Goal: Task Accomplishment & Management: Use online tool/utility

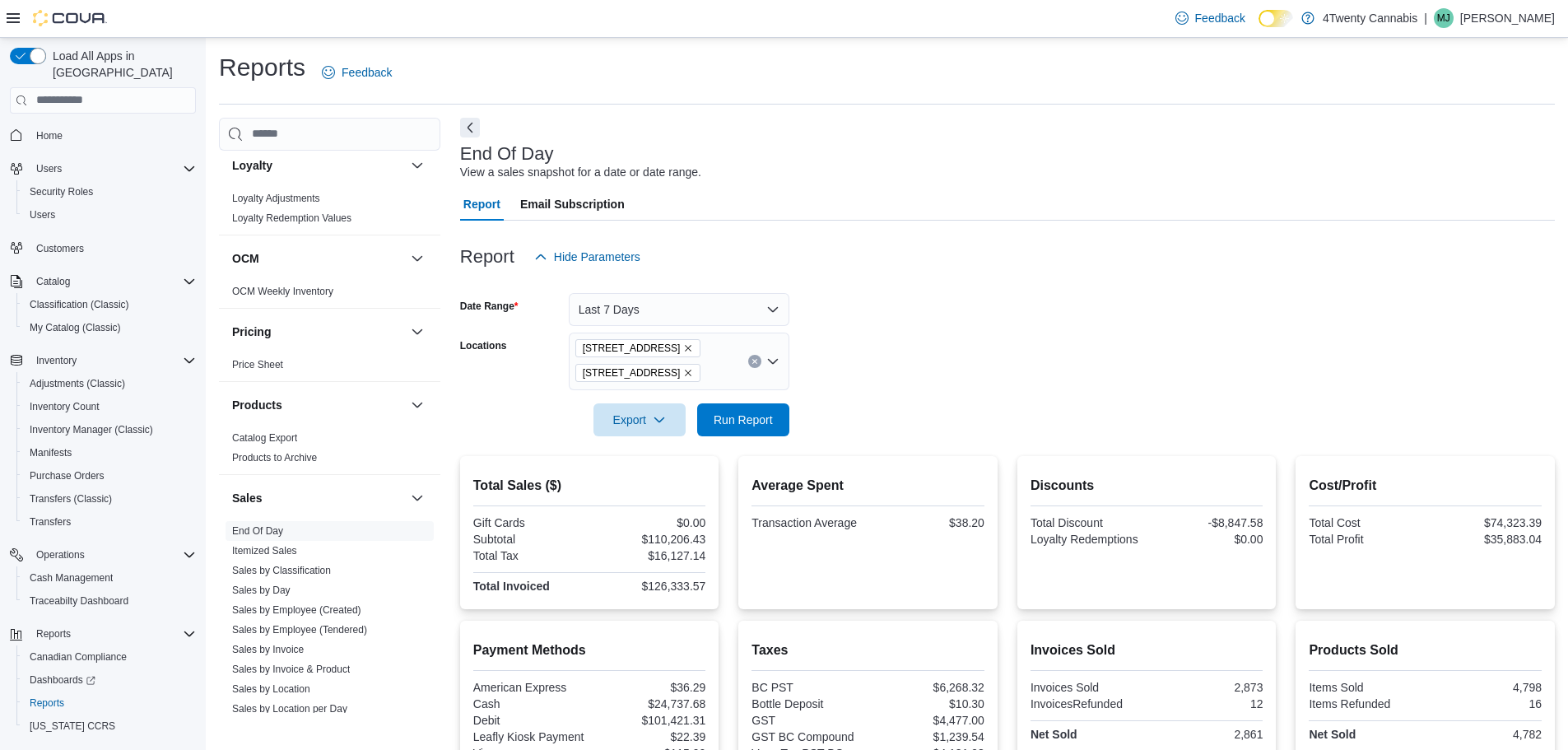
click at [683, 343] on icon "Remove 2426 200 Street from selection in this group" at bounding box center [688, 348] width 10 height 10
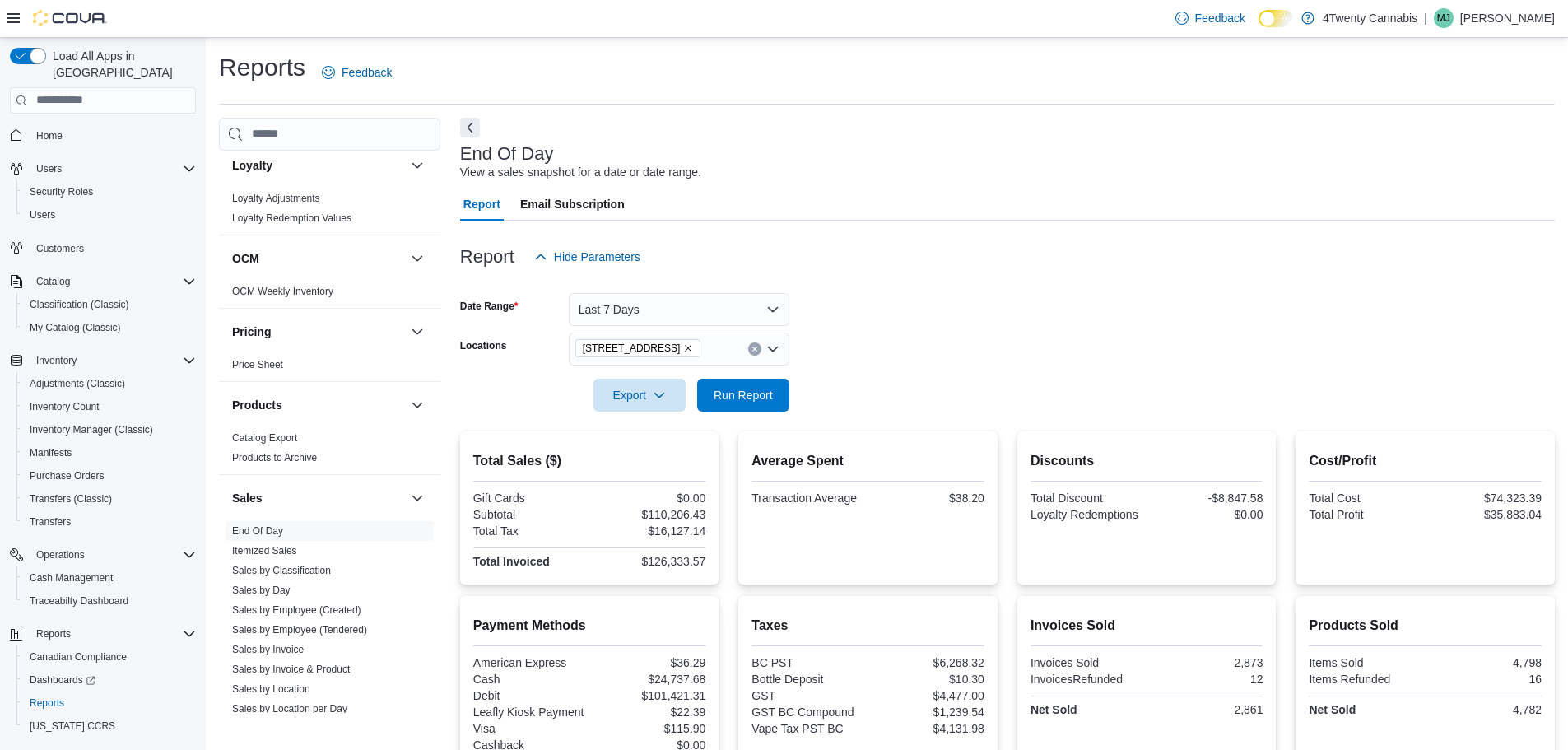
click at [828, 346] on form "Date Range Last 7 Days Locations [STREET_ADDRESS] Export Run Report" at bounding box center [1007, 343] width 1094 height 139
click at [763, 387] on span "Run Report" at bounding box center [743, 393] width 59 height 16
click at [782, 310] on button "Last 7 Days" at bounding box center [679, 310] width 221 height 33
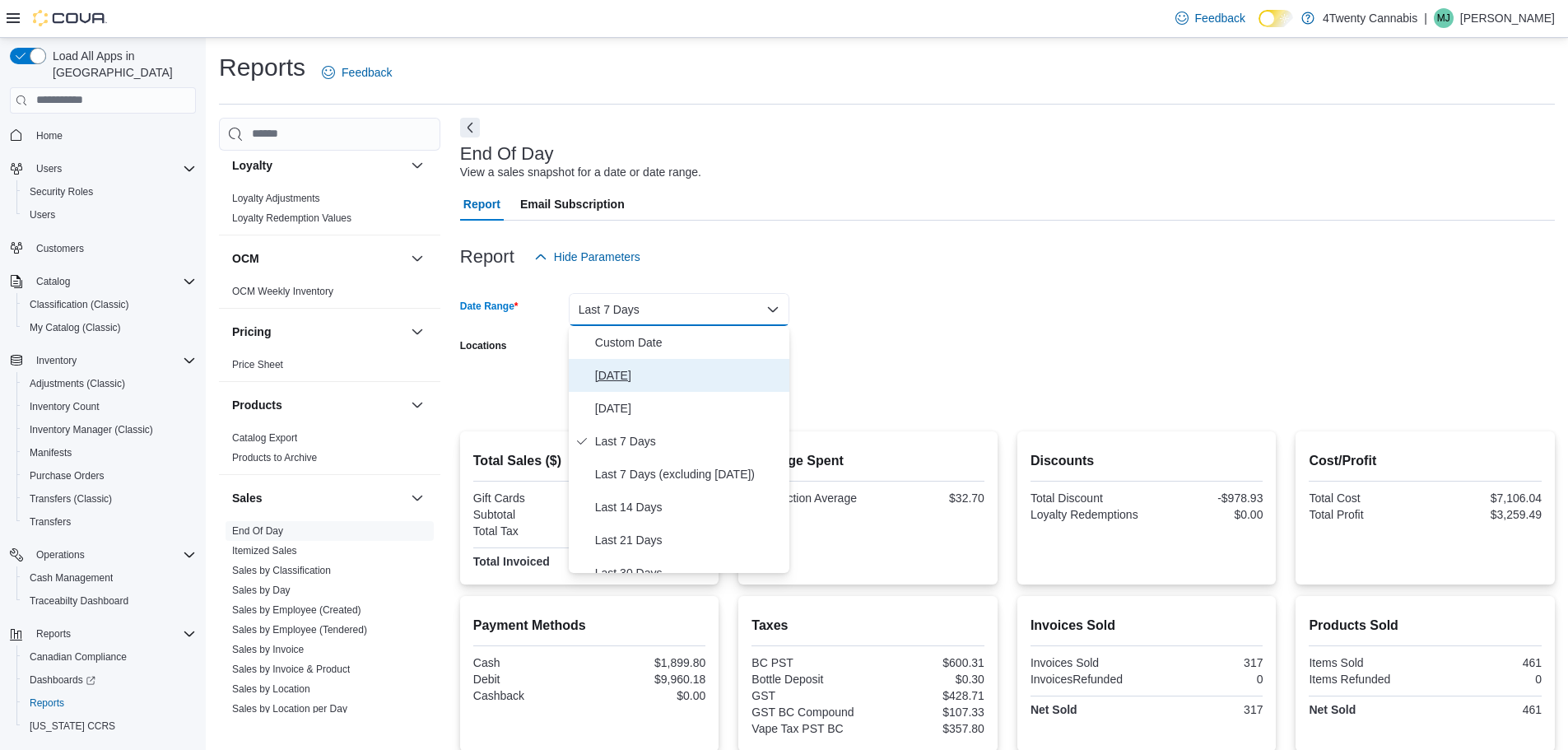
click at [669, 375] on span "[DATE]" at bounding box center [688, 375] width 187 height 20
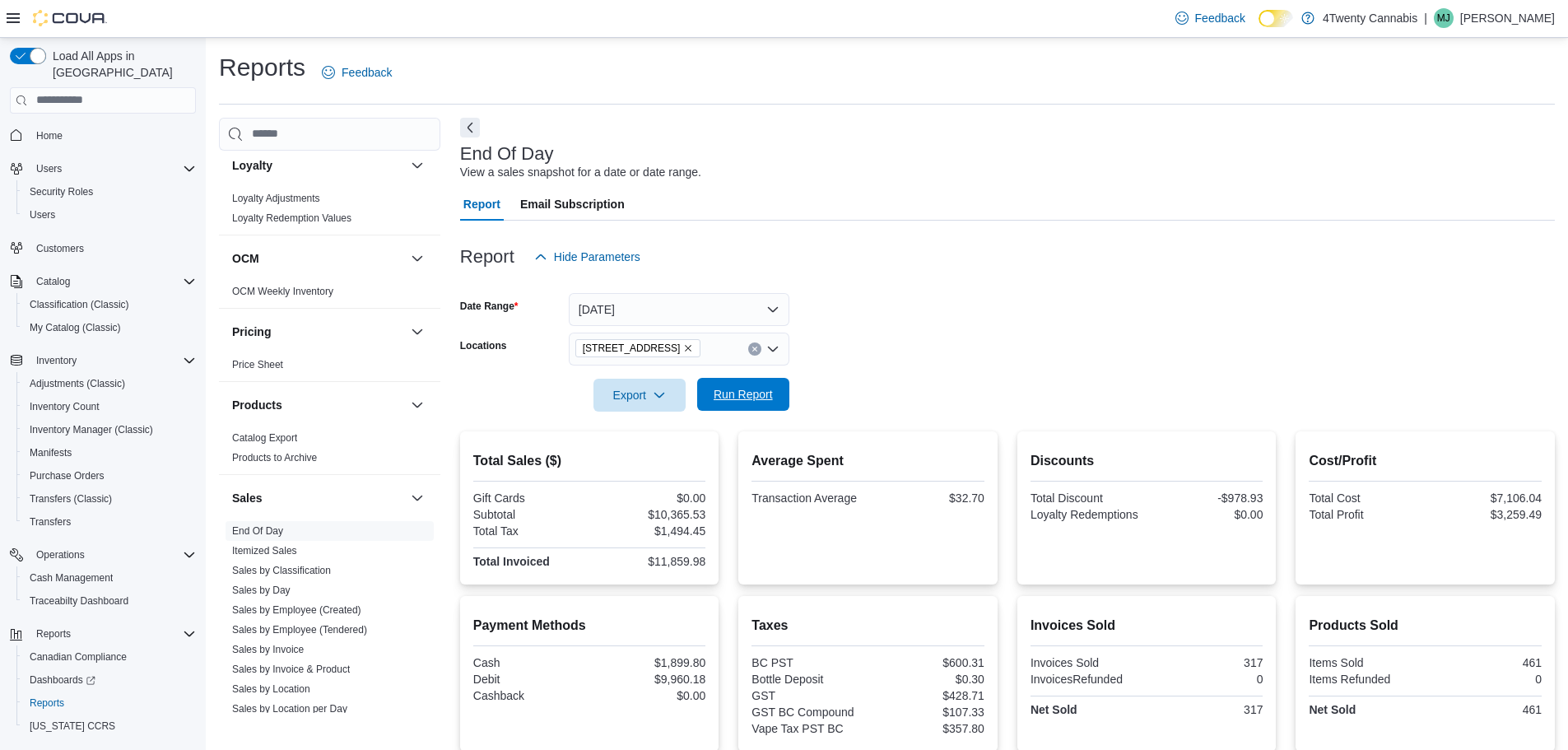
click at [746, 397] on span "Run Report" at bounding box center [743, 393] width 59 height 16
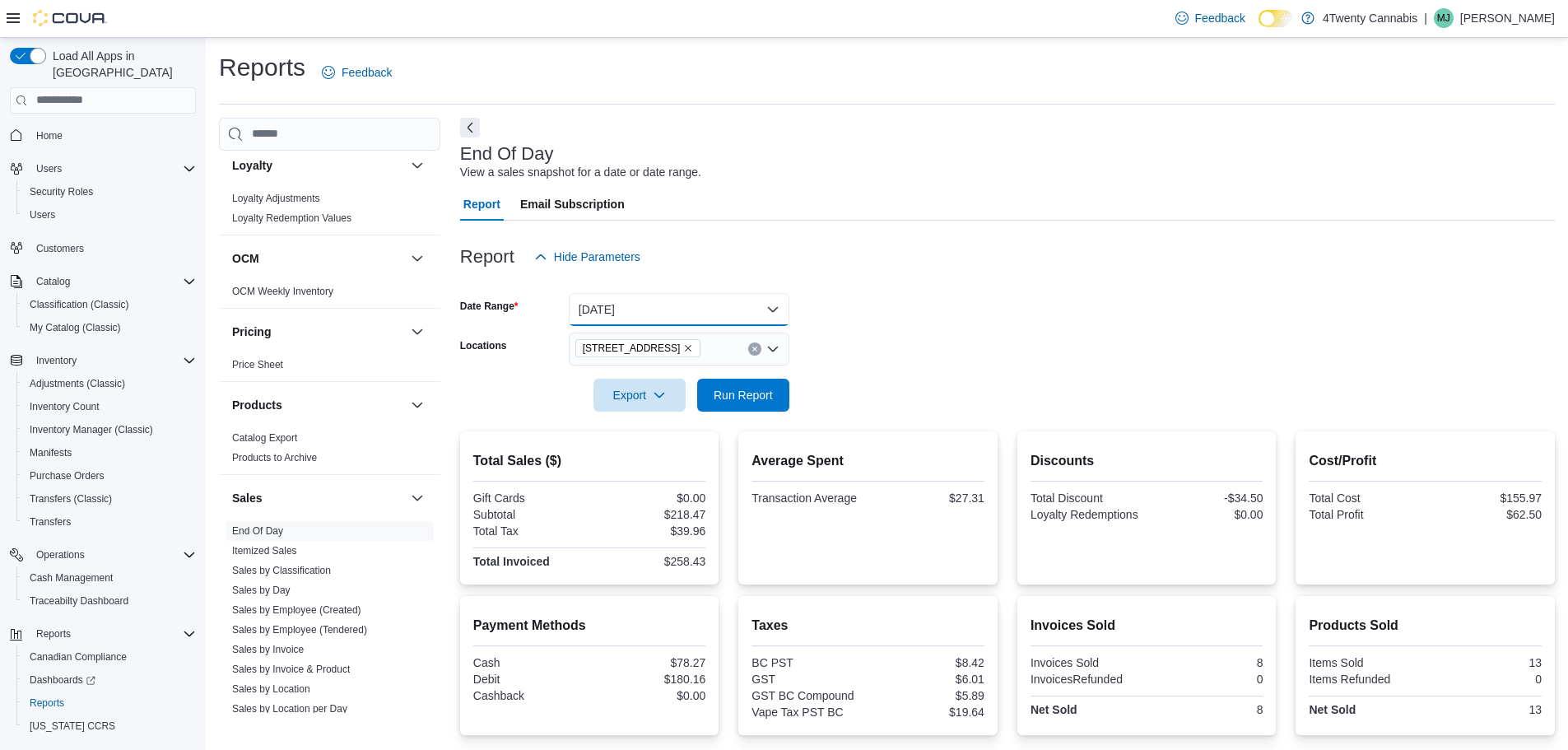
click at [725, 304] on button "[DATE]" at bounding box center [679, 310] width 221 height 33
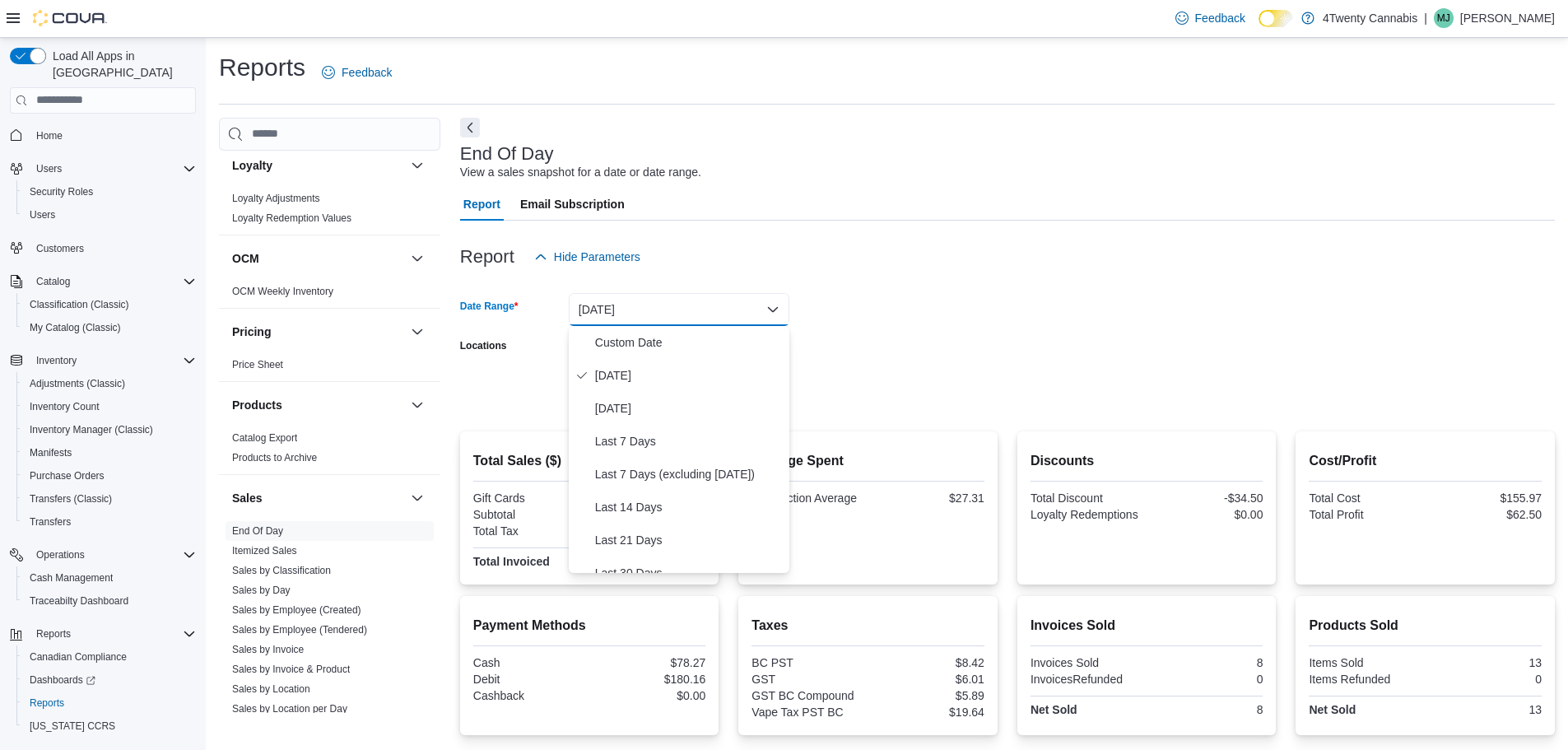
click at [844, 257] on div "Report Hide Parameters" at bounding box center [1007, 257] width 1094 height 33
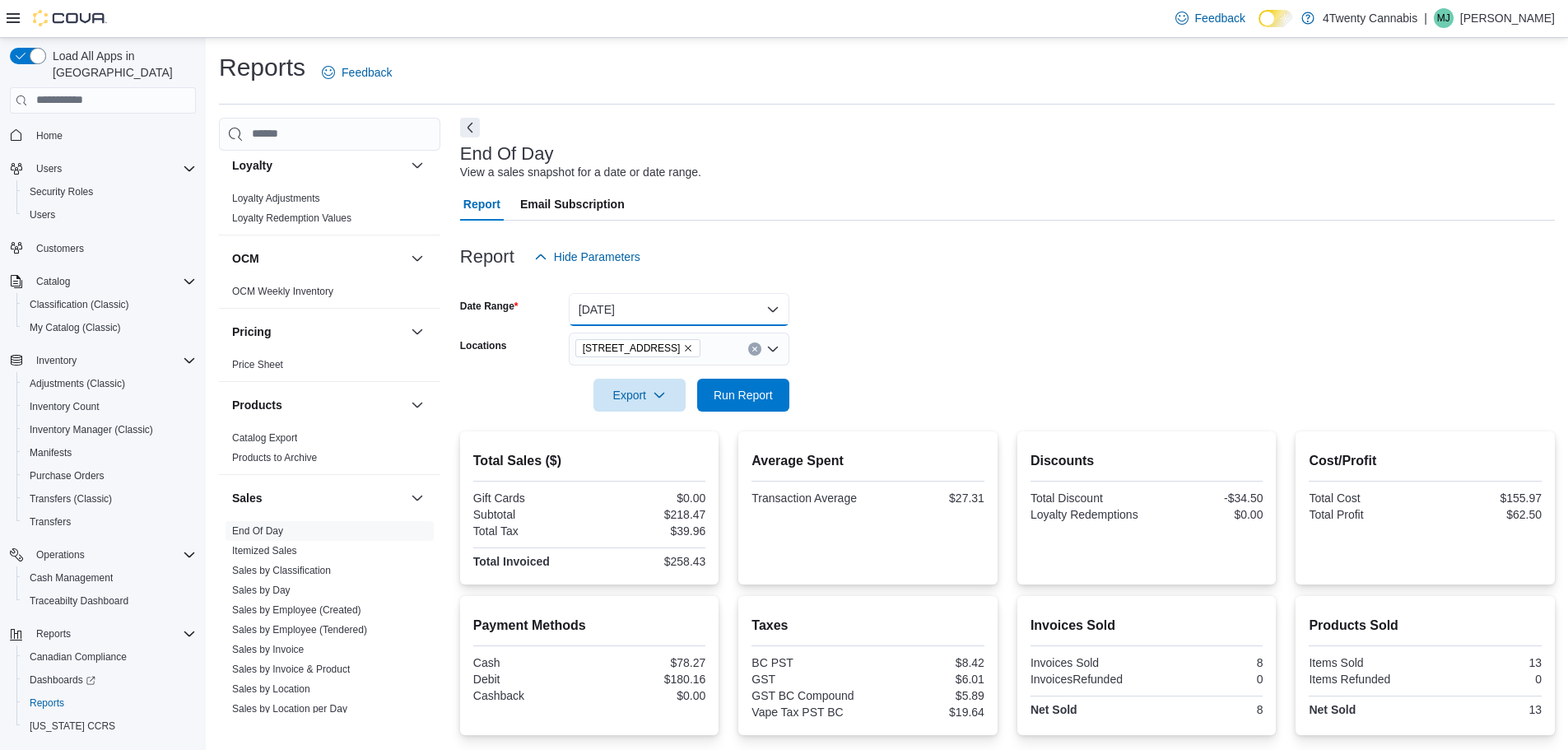
click at [757, 309] on button "[DATE]" at bounding box center [679, 310] width 221 height 33
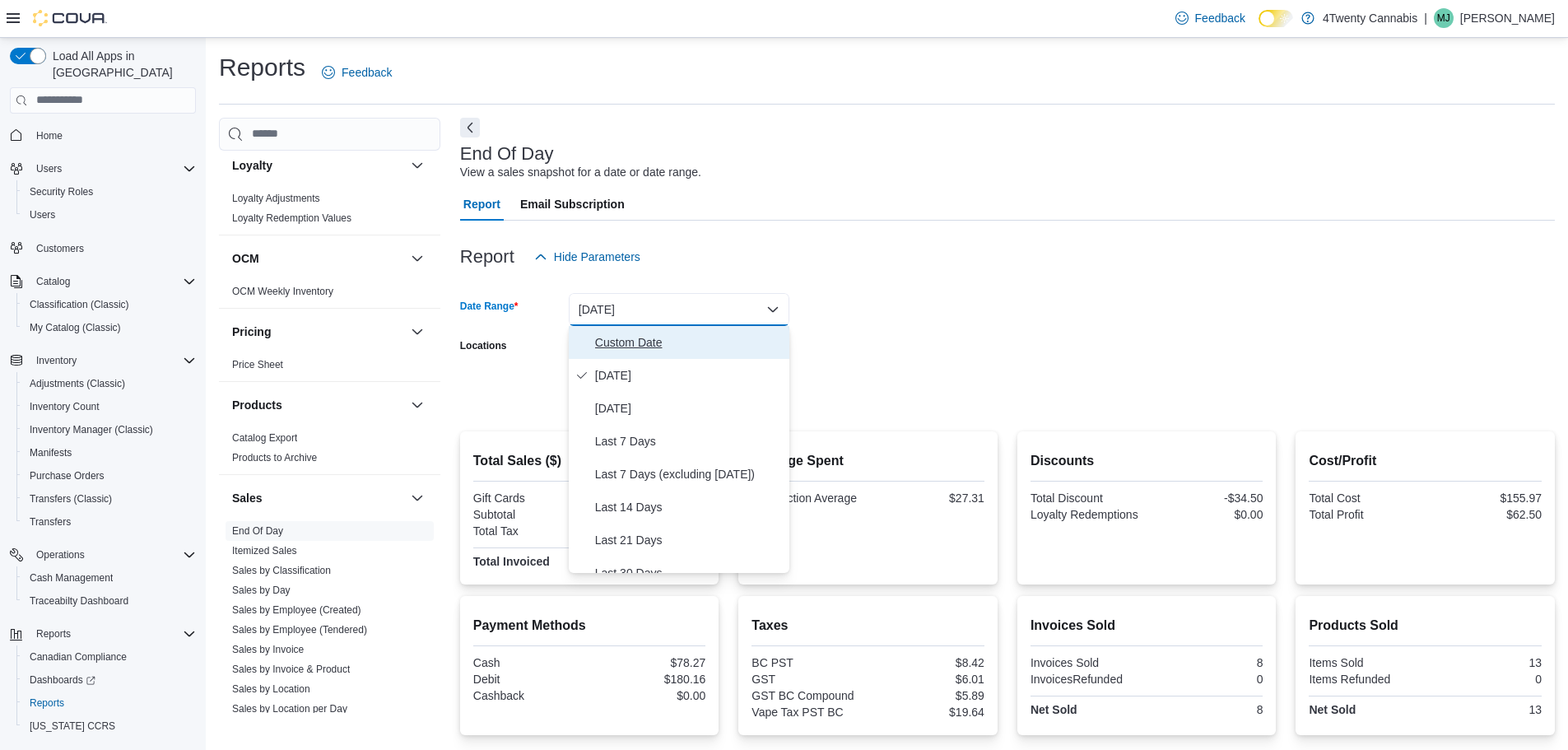
click at [642, 349] on span "Custom Date" at bounding box center [688, 342] width 187 height 20
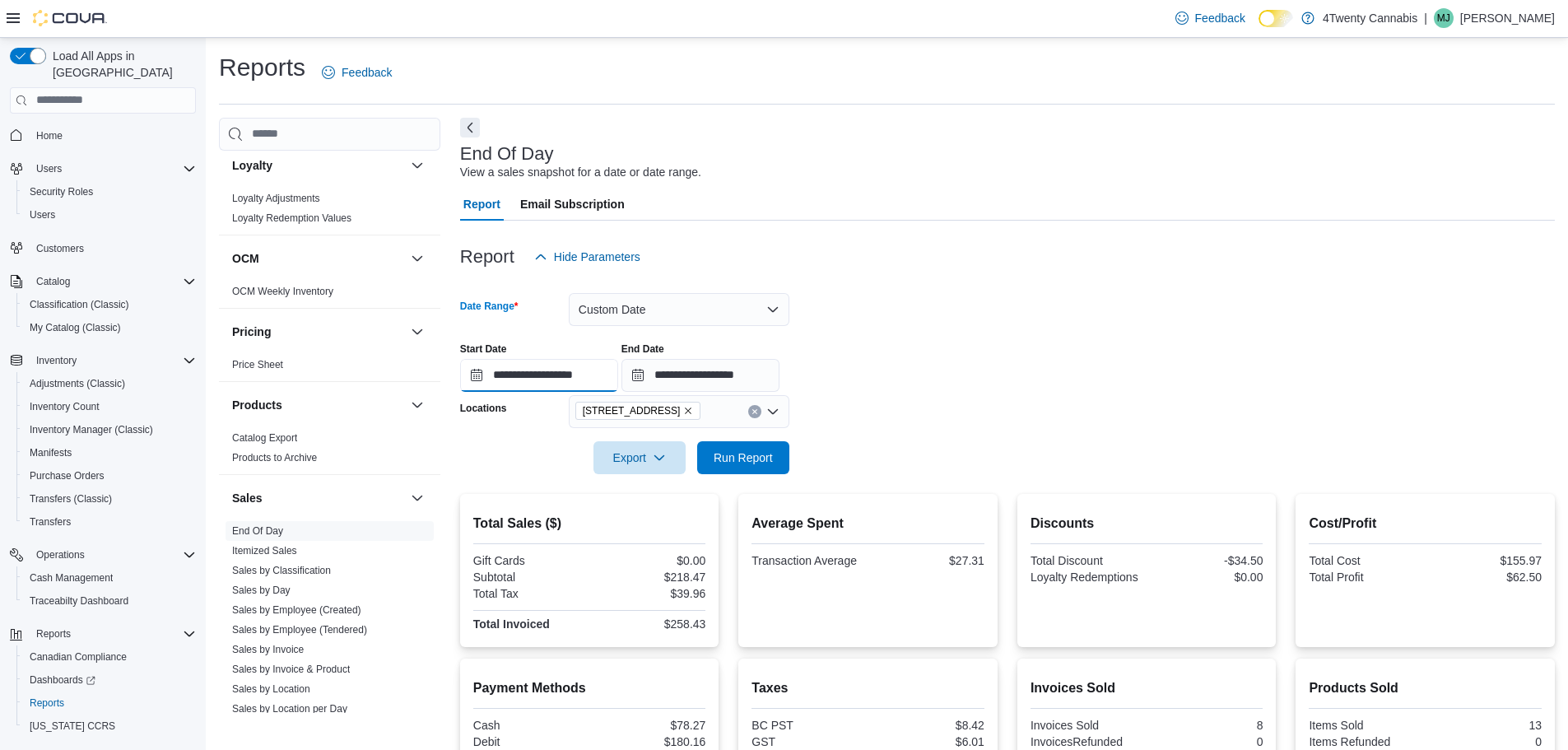
click at [492, 369] on input "**********" at bounding box center [539, 375] width 158 height 33
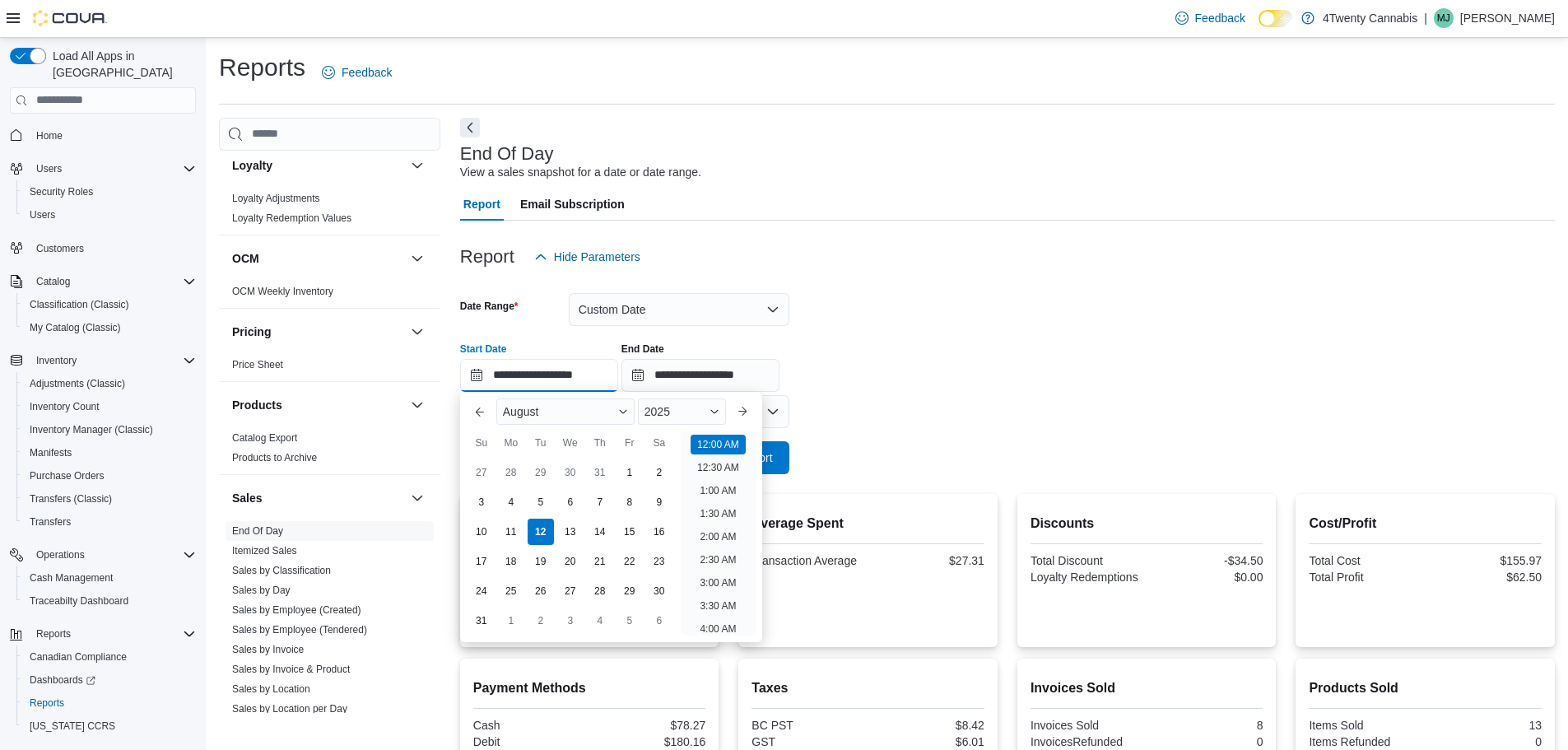
scroll to position [51, 0]
click at [628, 497] on div "8" at bounding box center [629, 502] width 29 height 29
click at [661, 501] on div "9" at bounding box center [659, 502] width 29 height 29
click at [710, 437] on li "12:00 AM" at bounding box center [718, 440] width 55 height 20
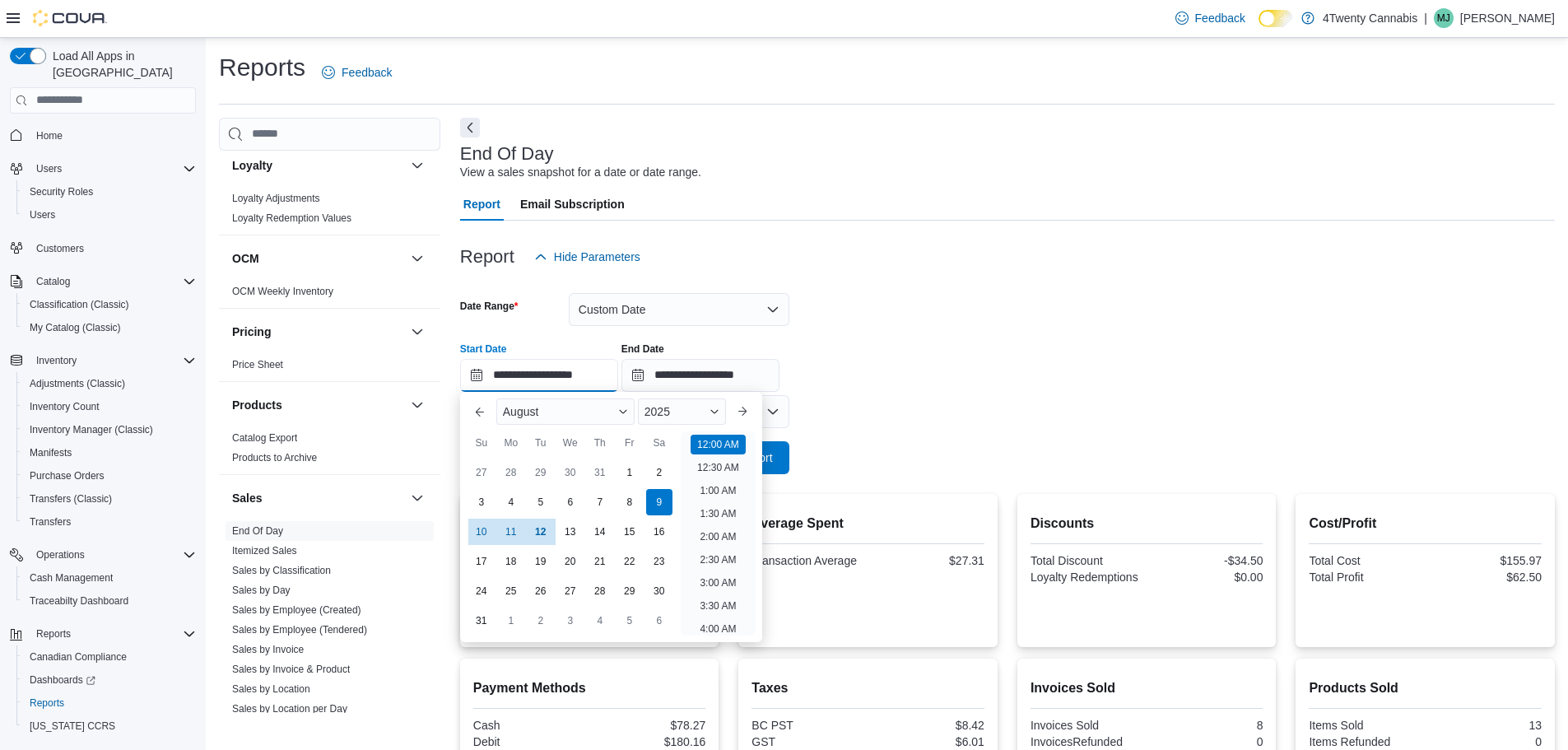
click at [475, 376] on input "**********" at bounding box center [539, 375] width 158 height 33
click at [622, 499] on div "8" at bounding box center [629, 502] width 29 height 29
type input "**********"
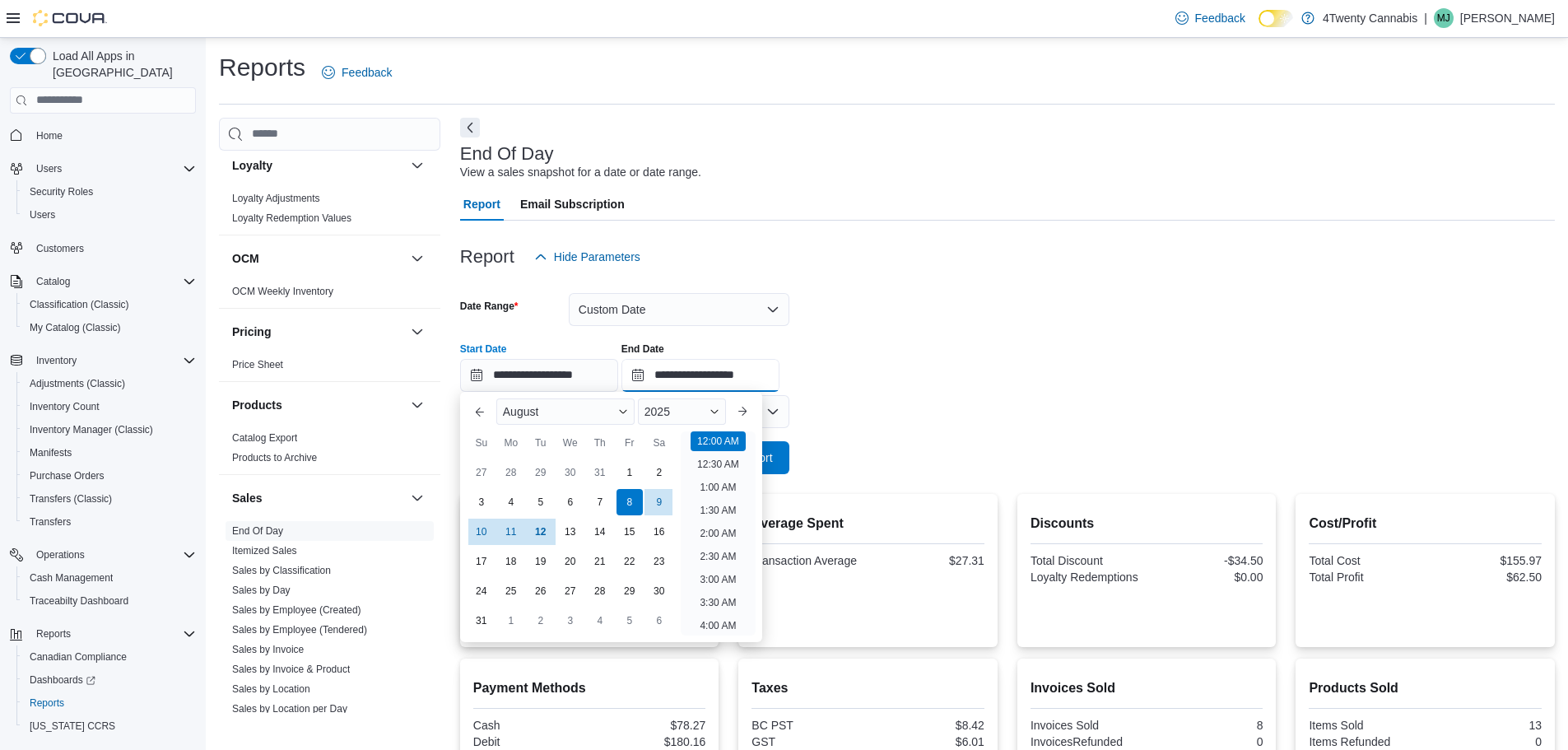
click at [657, 377] on input "**********" at bounding box center [700, 375] width 158 height 33
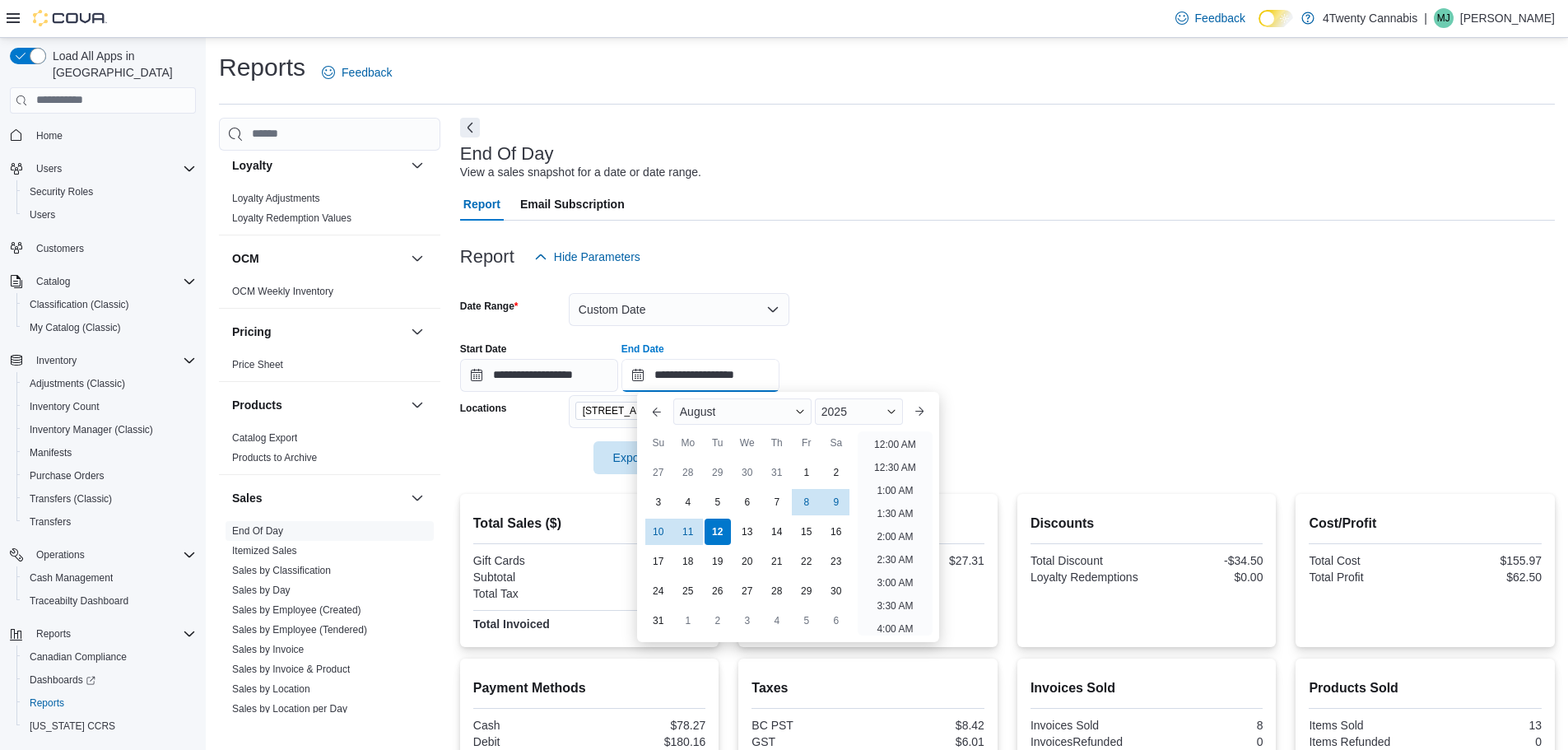
scroll to position [906, 0]
click at [828, 500] on div "9" at bounding box center [836, 502] width 29 height 29
type input "**********"
click at [890, 317] on form "**********" at bounding box center [1007, 374] width 1094 height 201
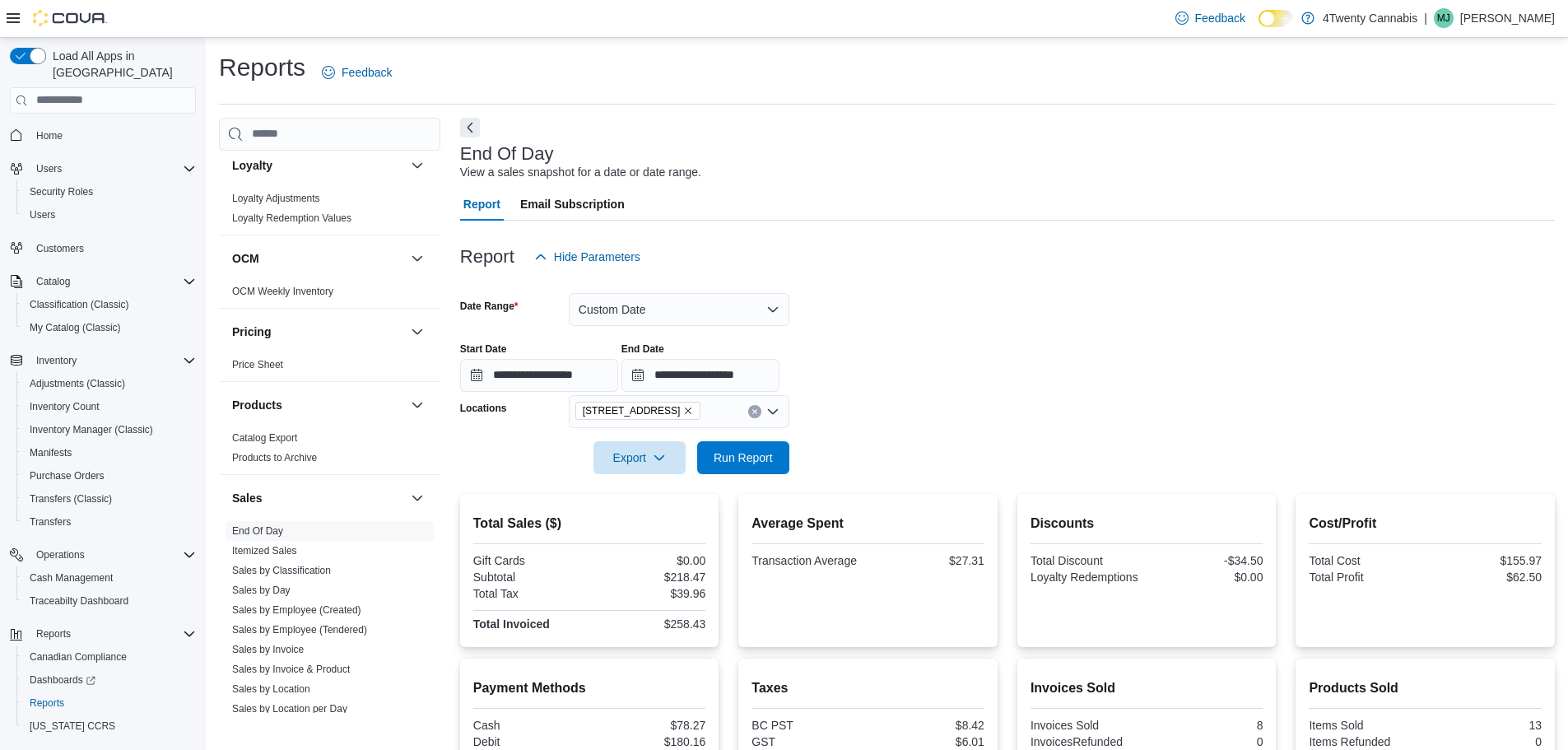
click at [747, 408] on div "[STREET_ADDRESS]" at bounding box center [679, 411] width 221 height 33
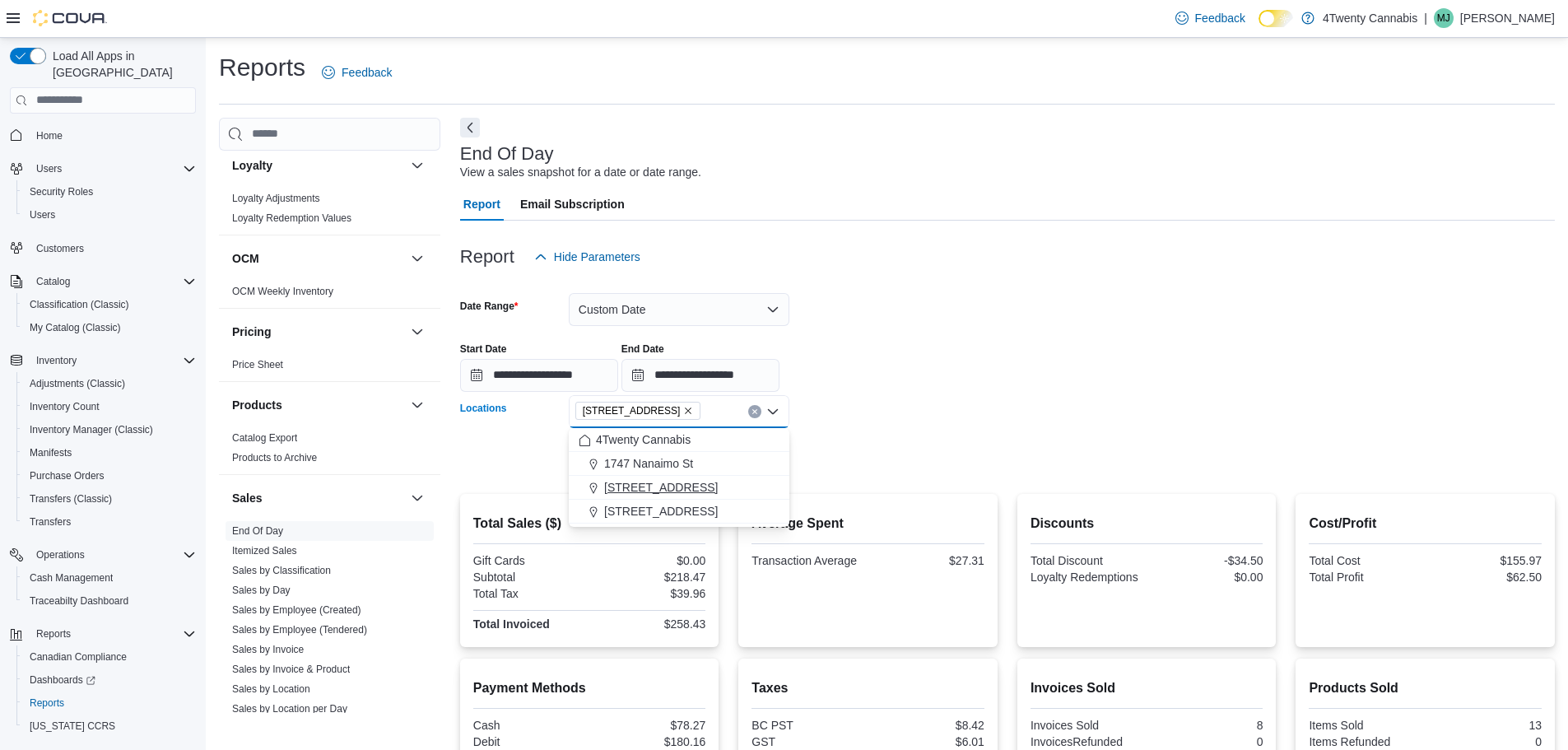
click at [637, 492] on span "[STREET_ADDRESS]" at bounding box center [660, 487] width 114 height 16
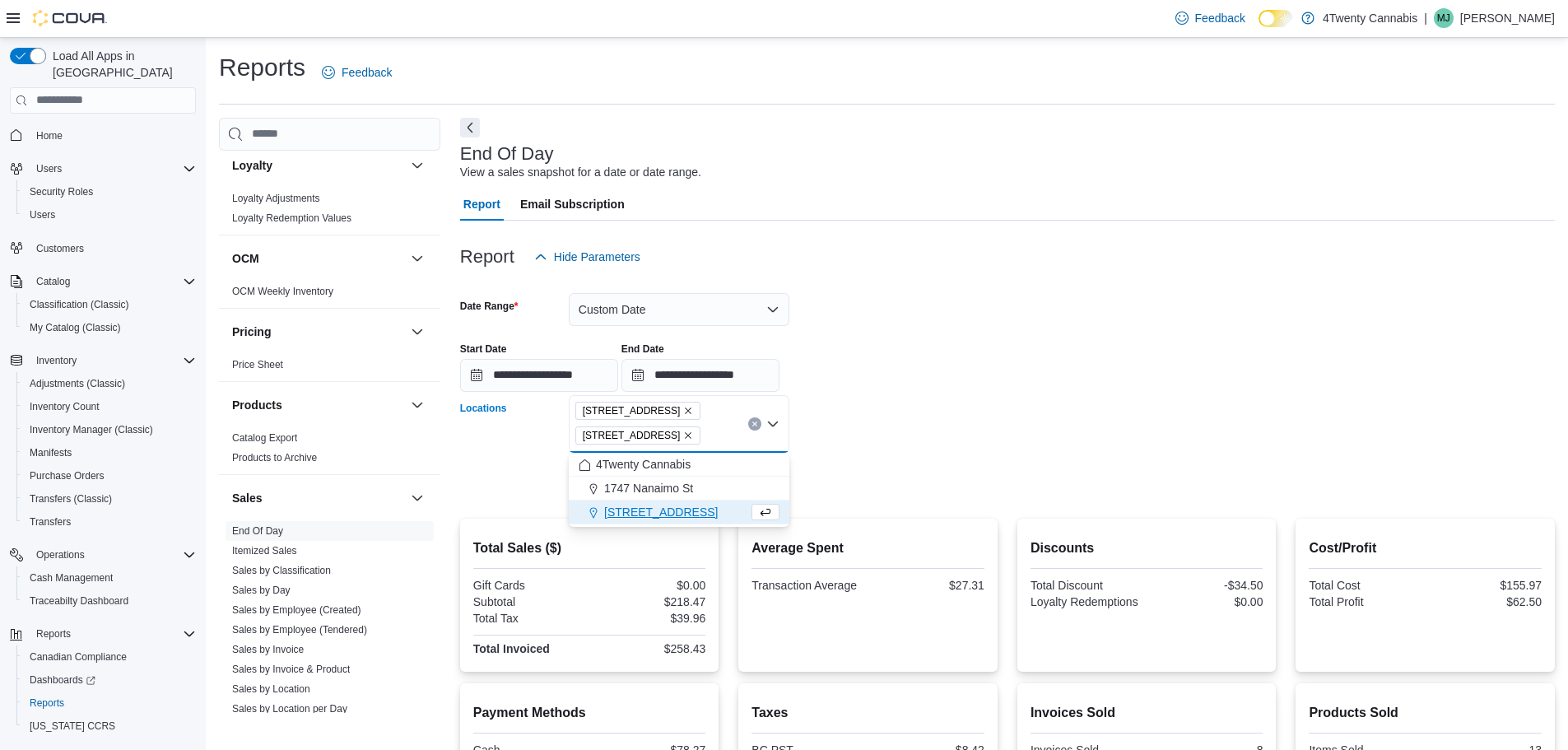
click at [686, 436] on icon "Remove 7389 River Rd from selection in this group" at bounding box center [689, 435] width 7 height 7
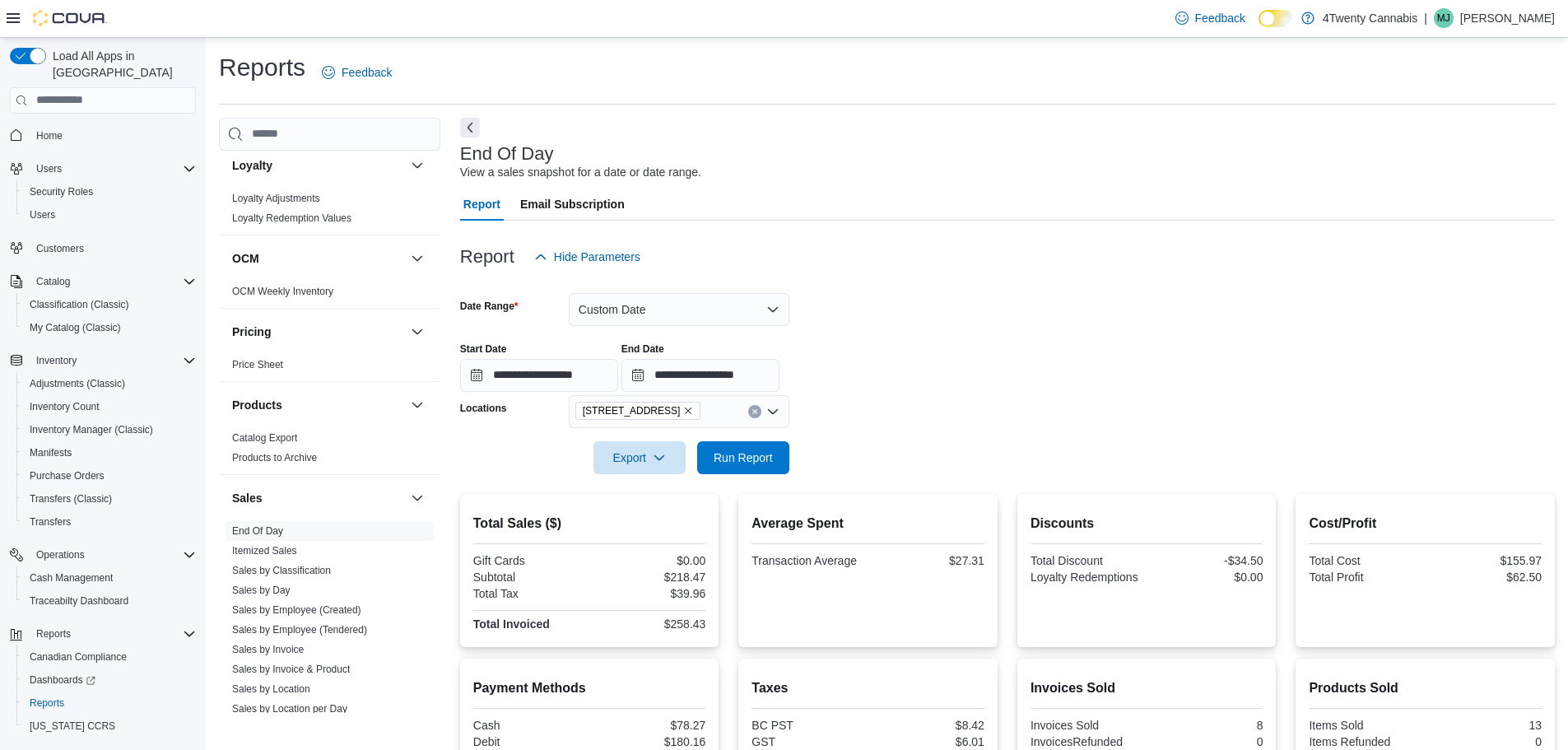
click at [828, 416] on form "**********" at bounding box center [1007, 374] width 1094 height 201
click at [744, 462] on span "Run Report" at bounding box center [743, 457] width 59 height 16
click at [733, 299] on button "Custom Date" at bounding box center [679, 310] width 221 height 33
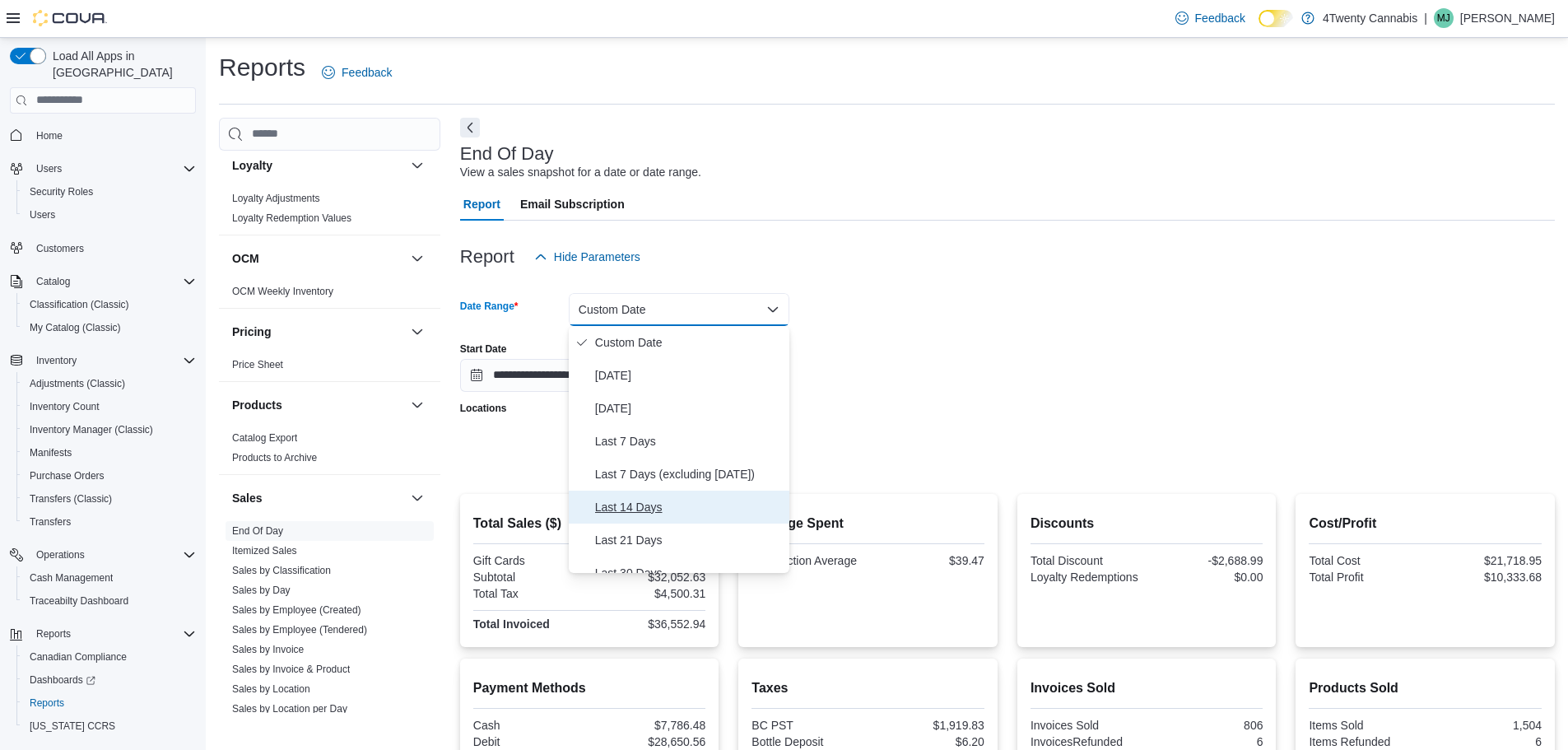
click at [650, 513] on span "Last 14 Days" at bounding box center [688, 506] width 187 height 20
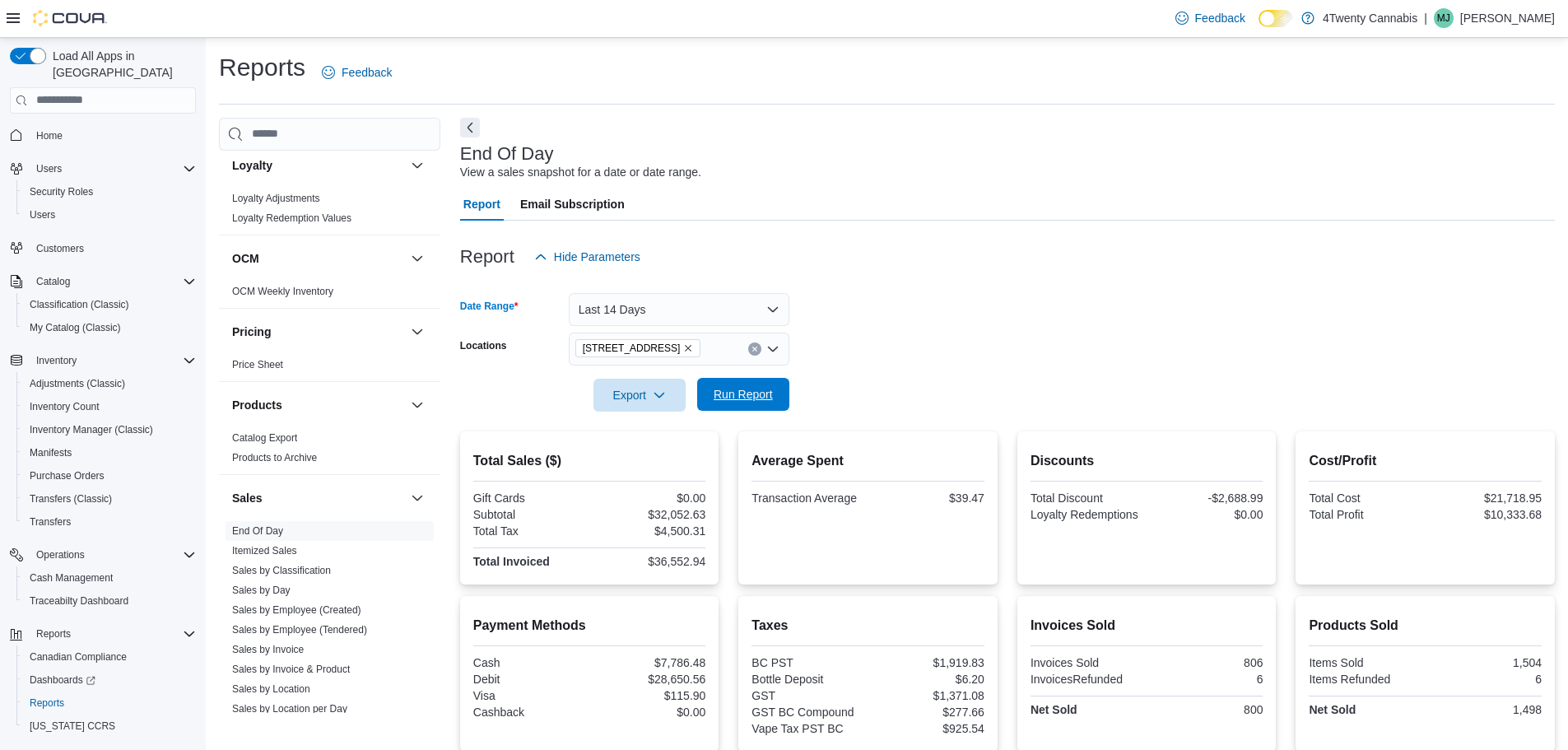
click at [735, 396] on span "Run Report" at bounding box center [743, 393] width 59 height 16
click at [772, 310] on button "Last 14 Days" at bounding box center [679, 310] width 221 height 33
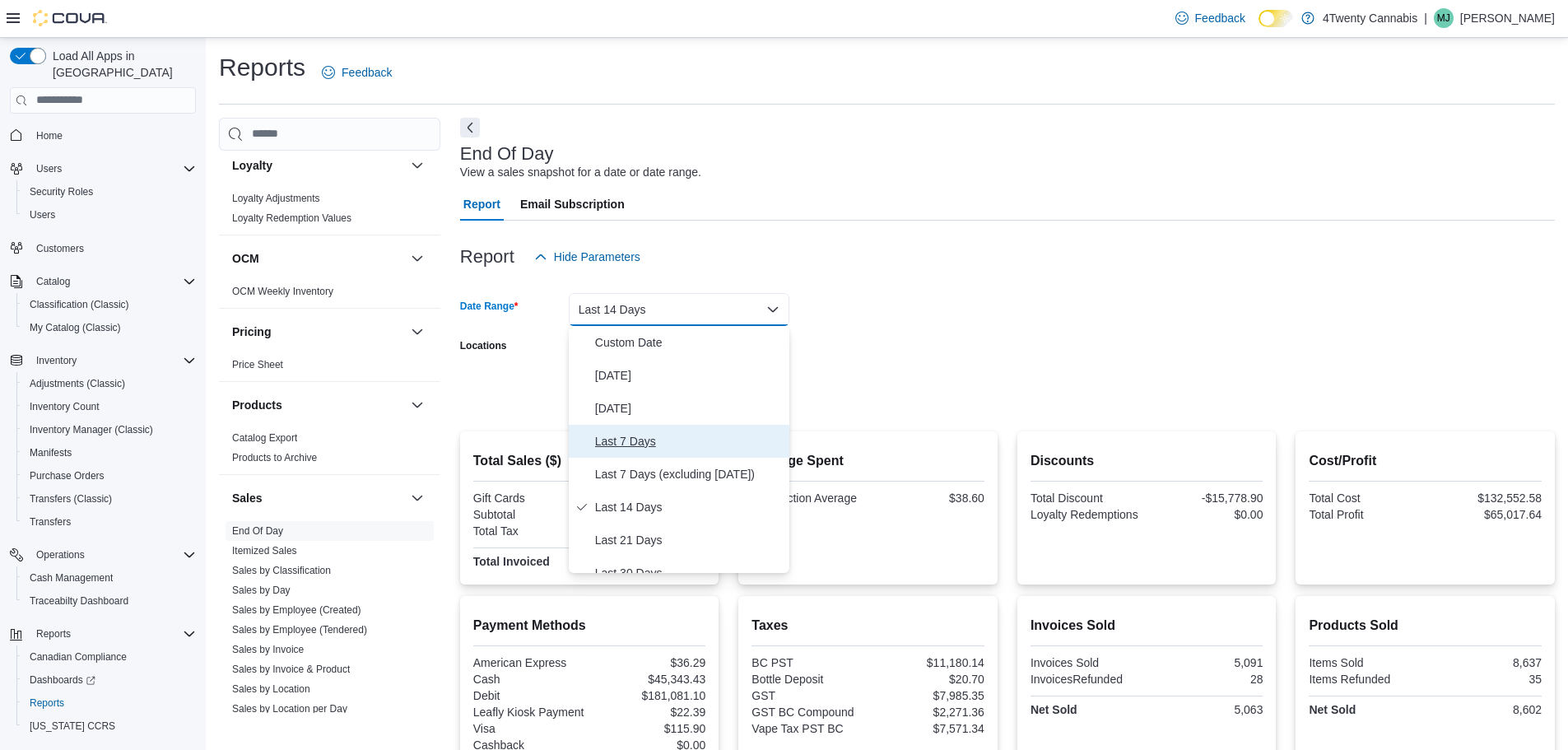
click at [652, 446] on span "Last 7 Days" at bounding box center [688, 440] width 187 height 20
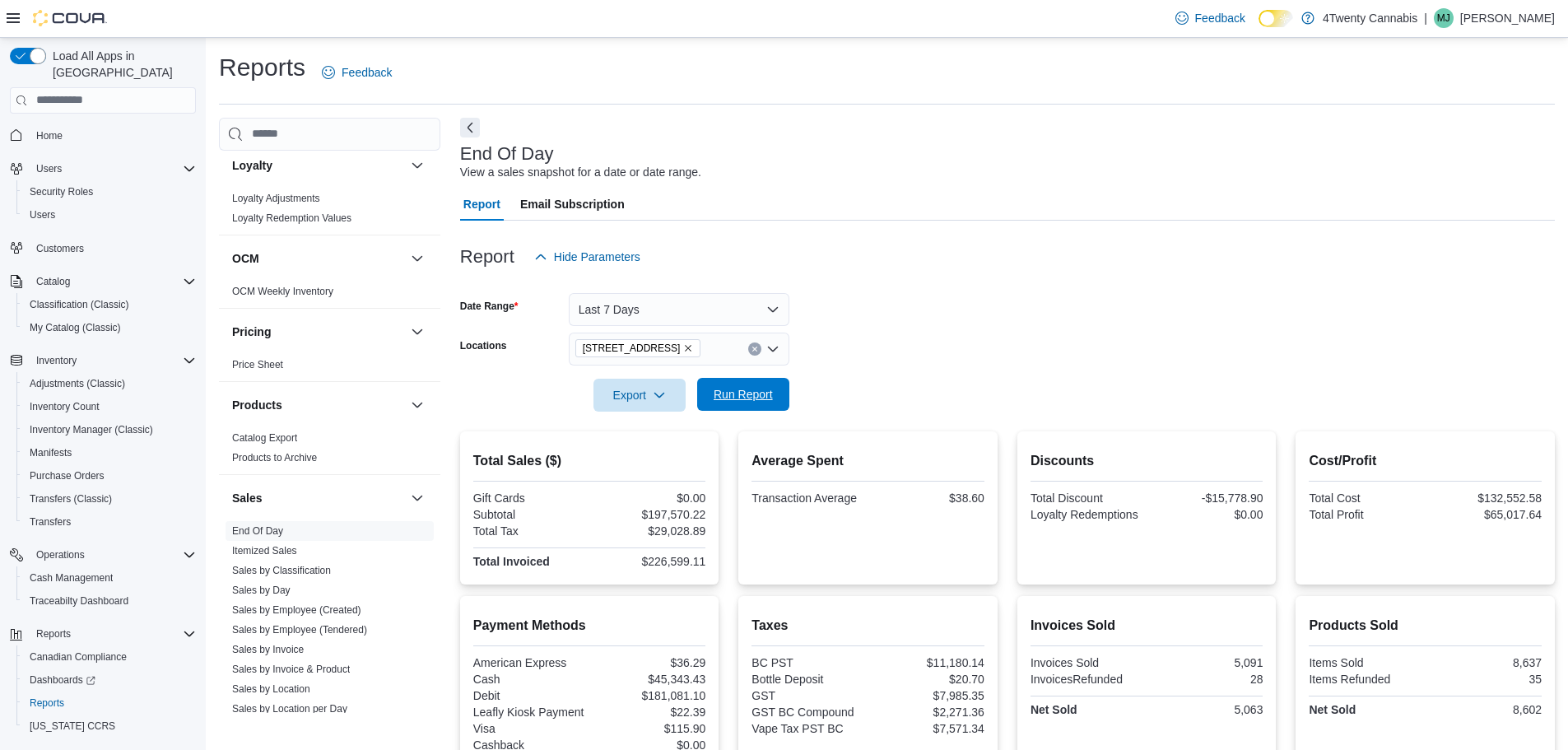
click at [738, 395] on span "Run Report" at bounding box center [743, 393] width 59 height 16
click at [752, 296] on button "Last 7 Days" at bounding box center [679, 310] width 221 height 33
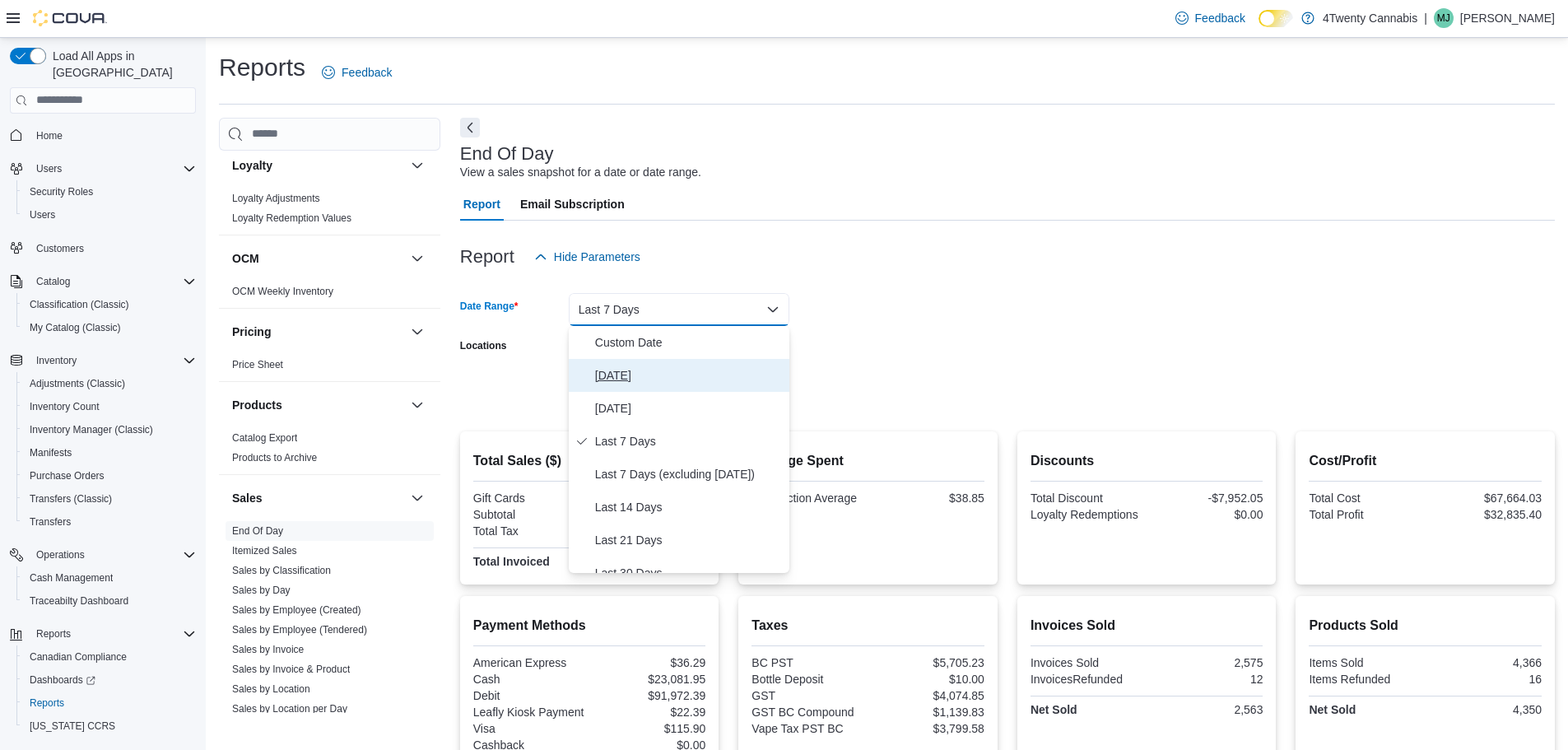
click at [623, 379] on span "[DATE]" at bounding box center [688, 375] width 187 height 20
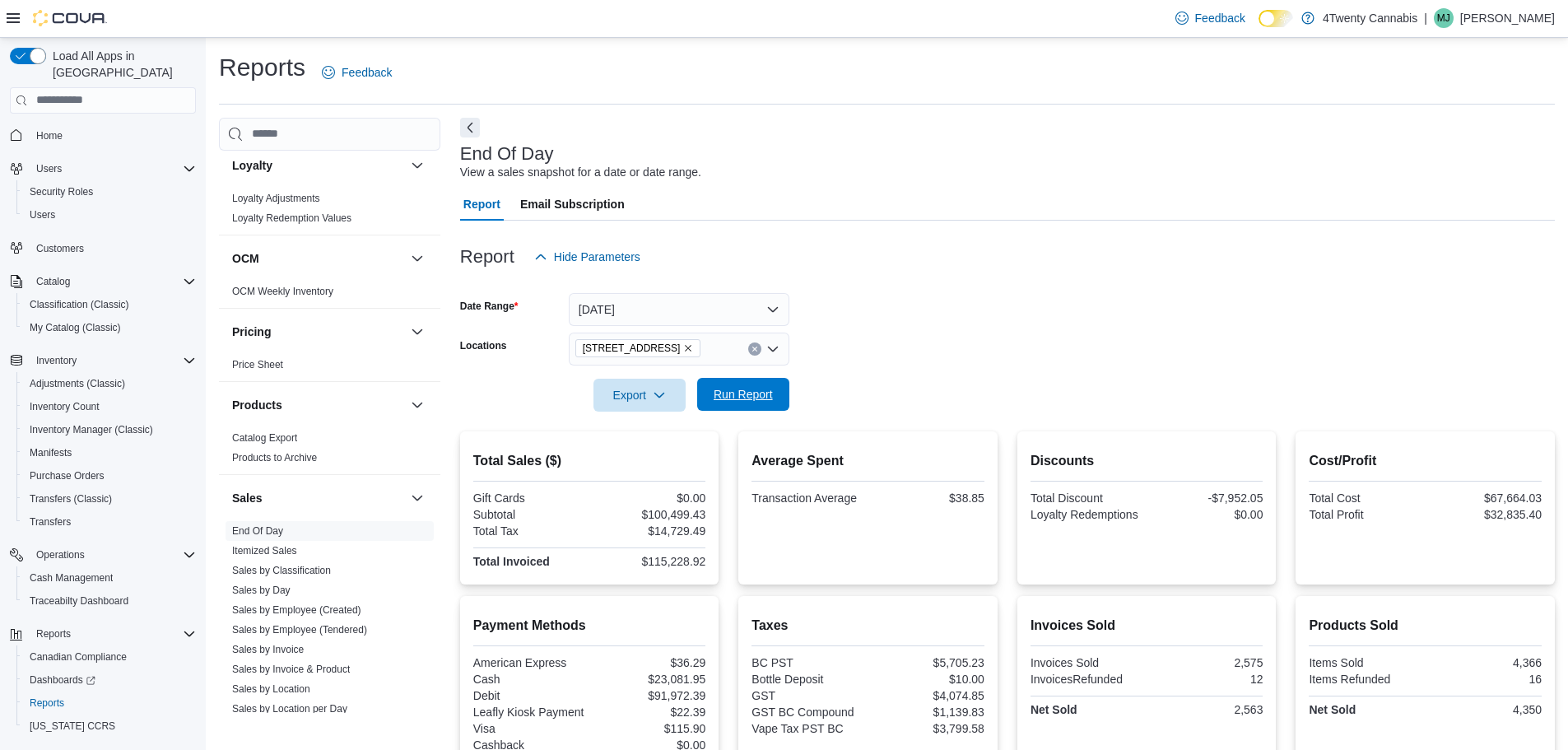
click at [738, 408] on span "Run Report" at bounding box center [743, 394] width 73 height 33
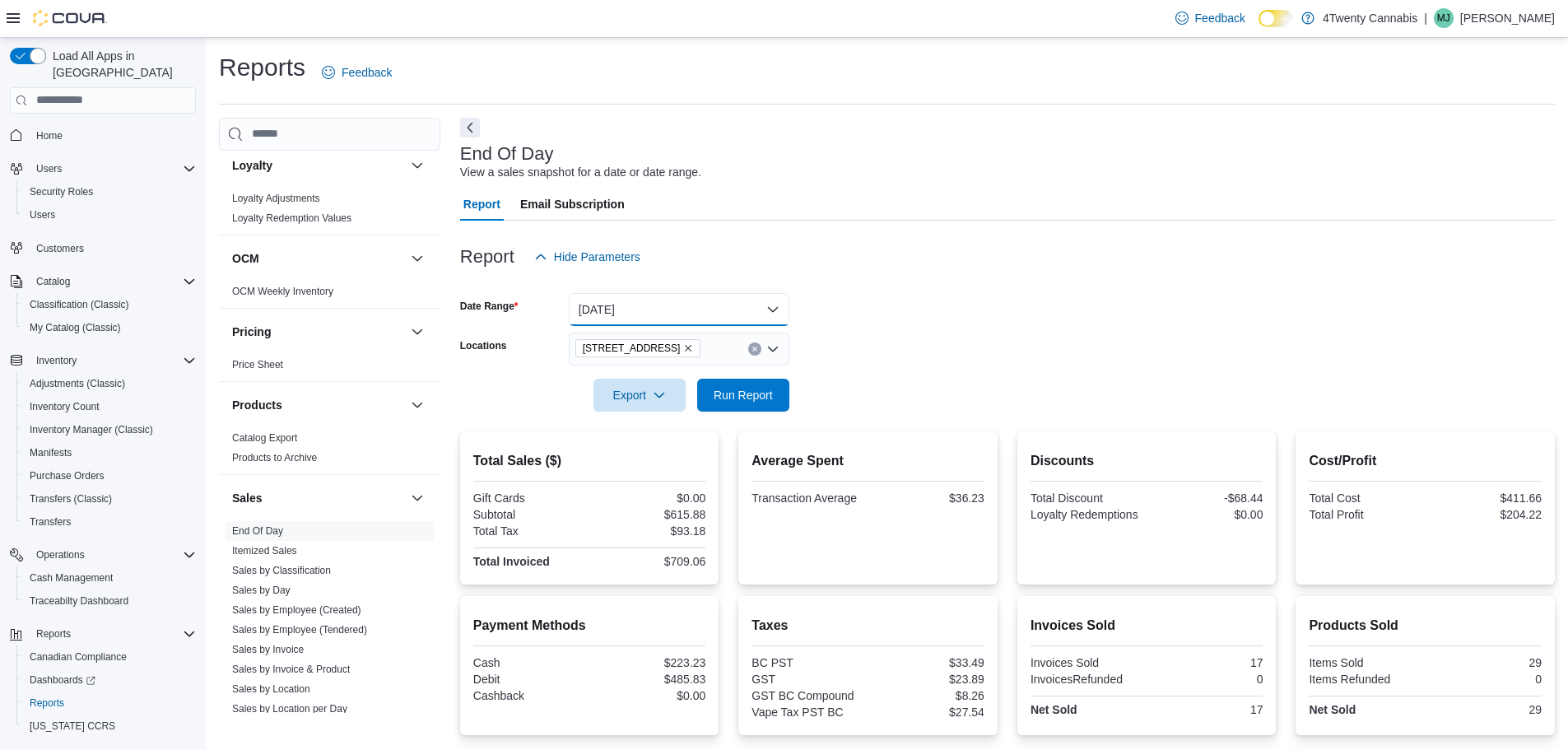
click at [728, 314] on button "[DATE]" at bounding box center [679, 310] width 221 height 33
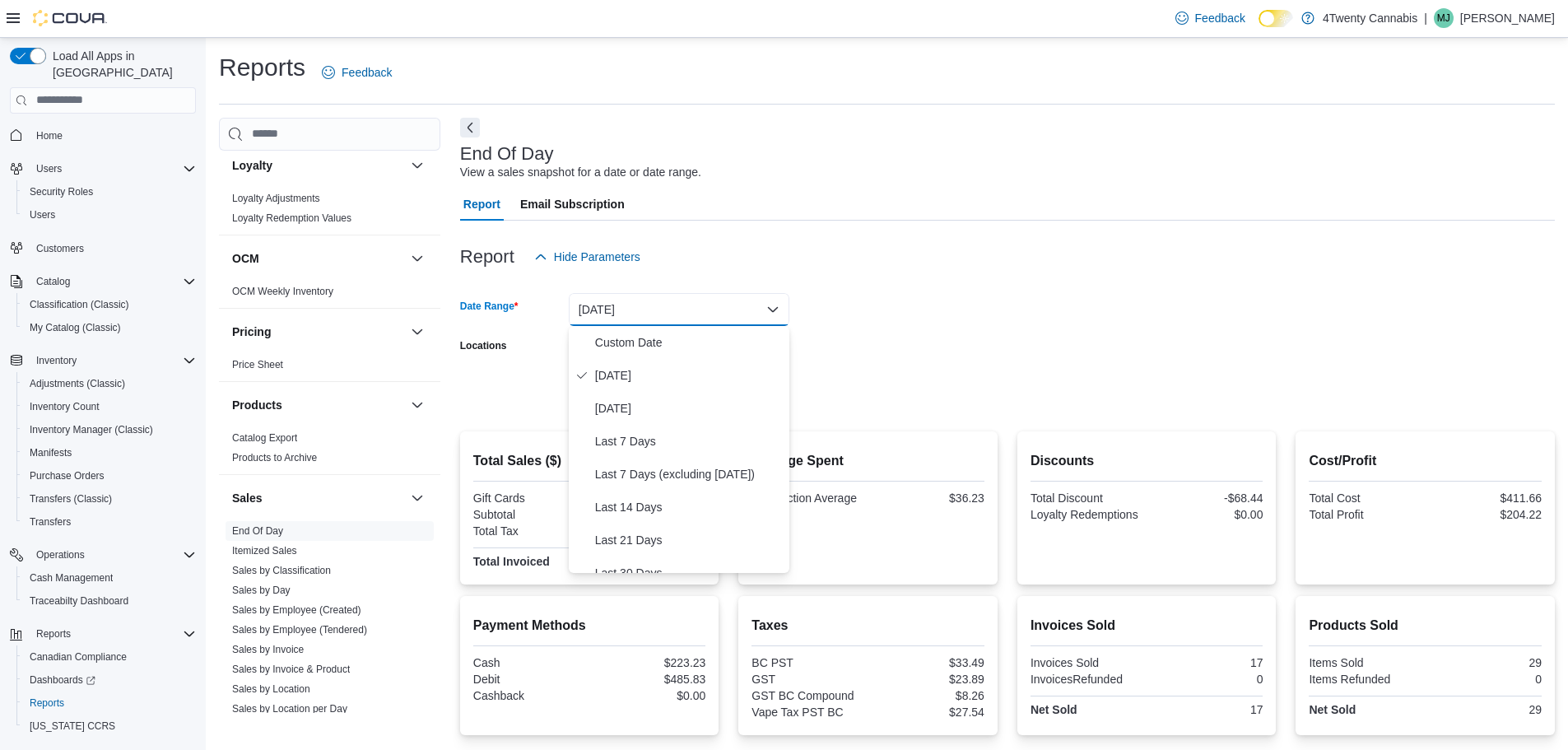
click at [728, 314] on button "[DATE]" at bounding box center [679, 310] width 221 height 33
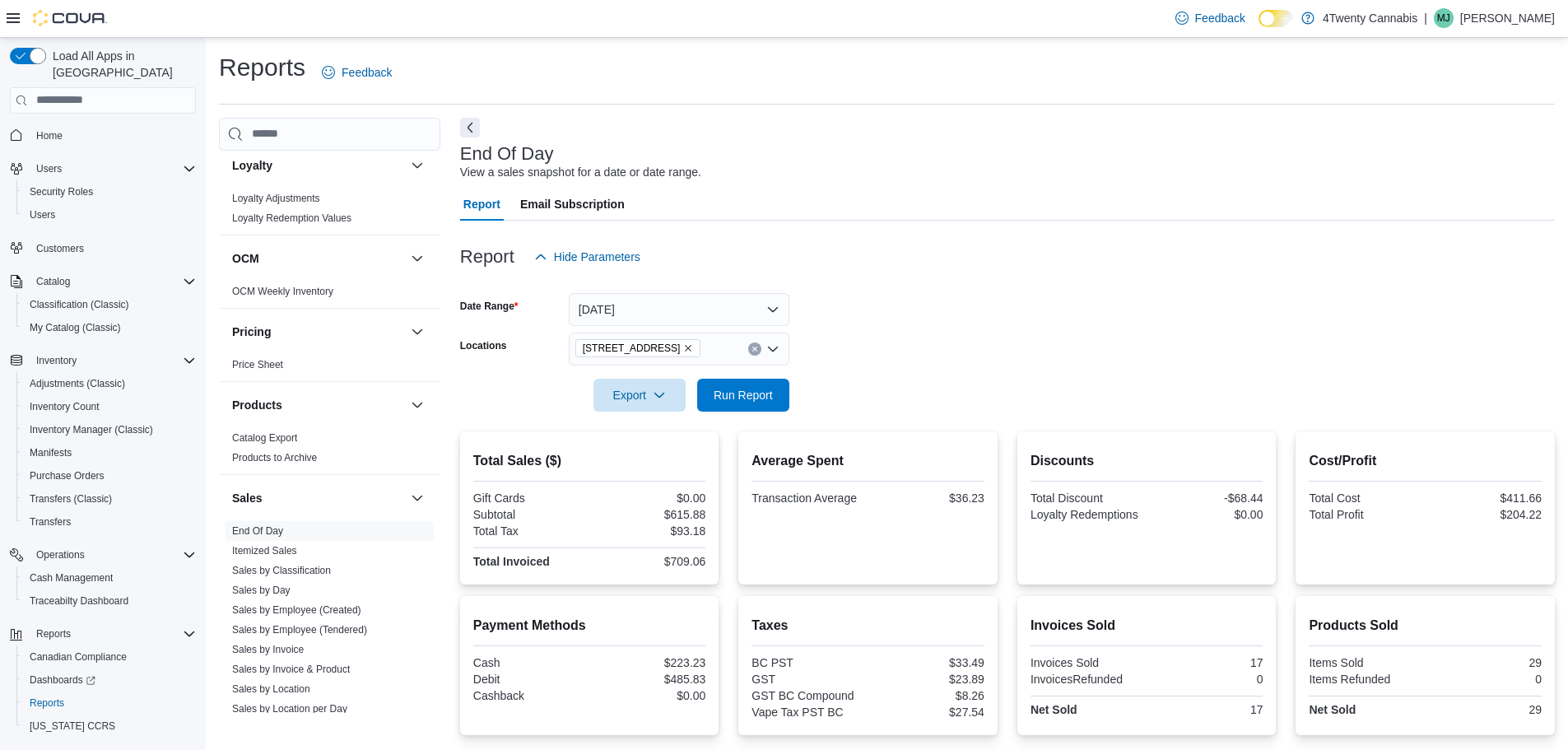
click at [728, 355] on div "[STREET_ADDRESS]" at bounding box center [679, 349] width 221 height 33
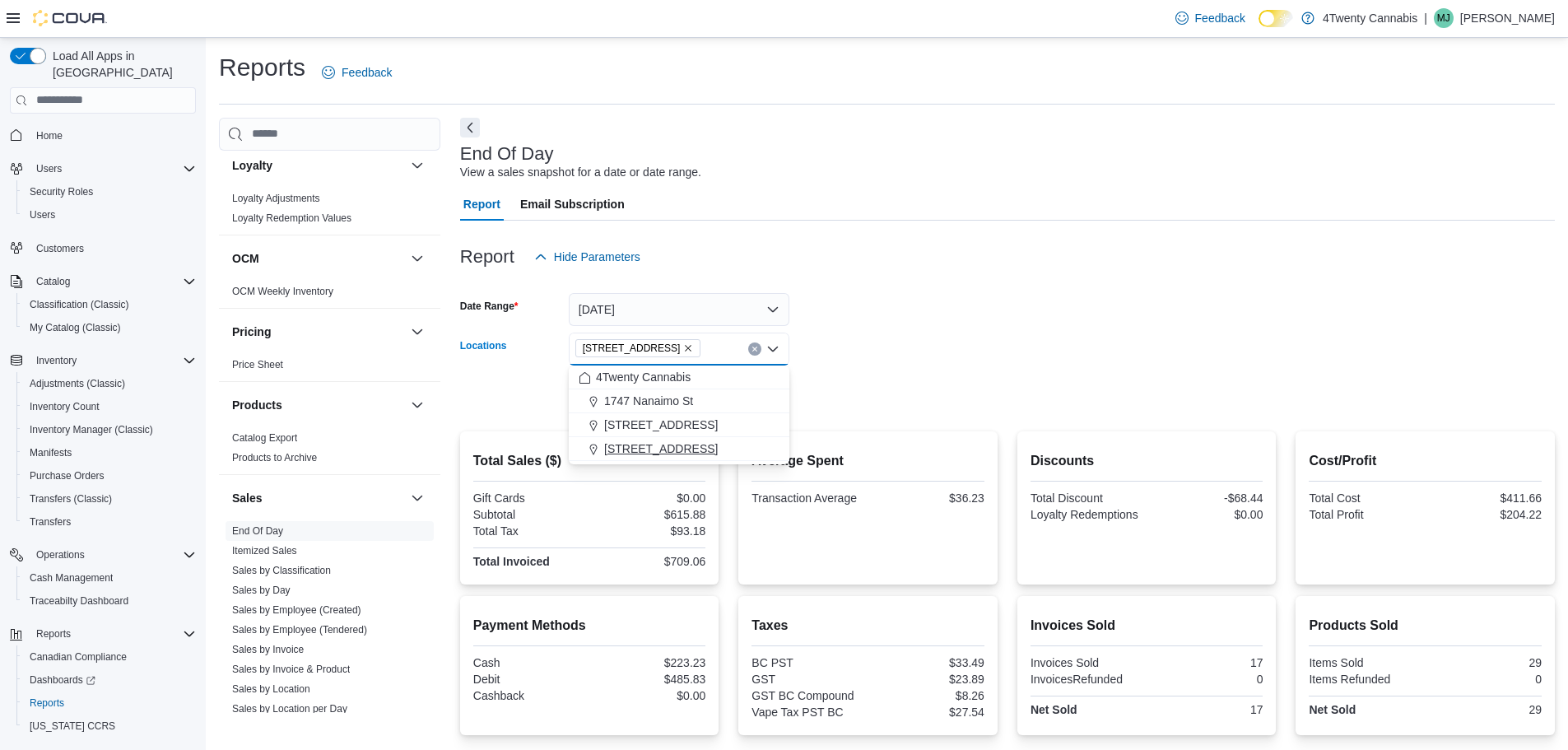
click at [648, 447] on span "[STREET_ADDRESS]" at bounding box center [660, 448] width 114 height 16
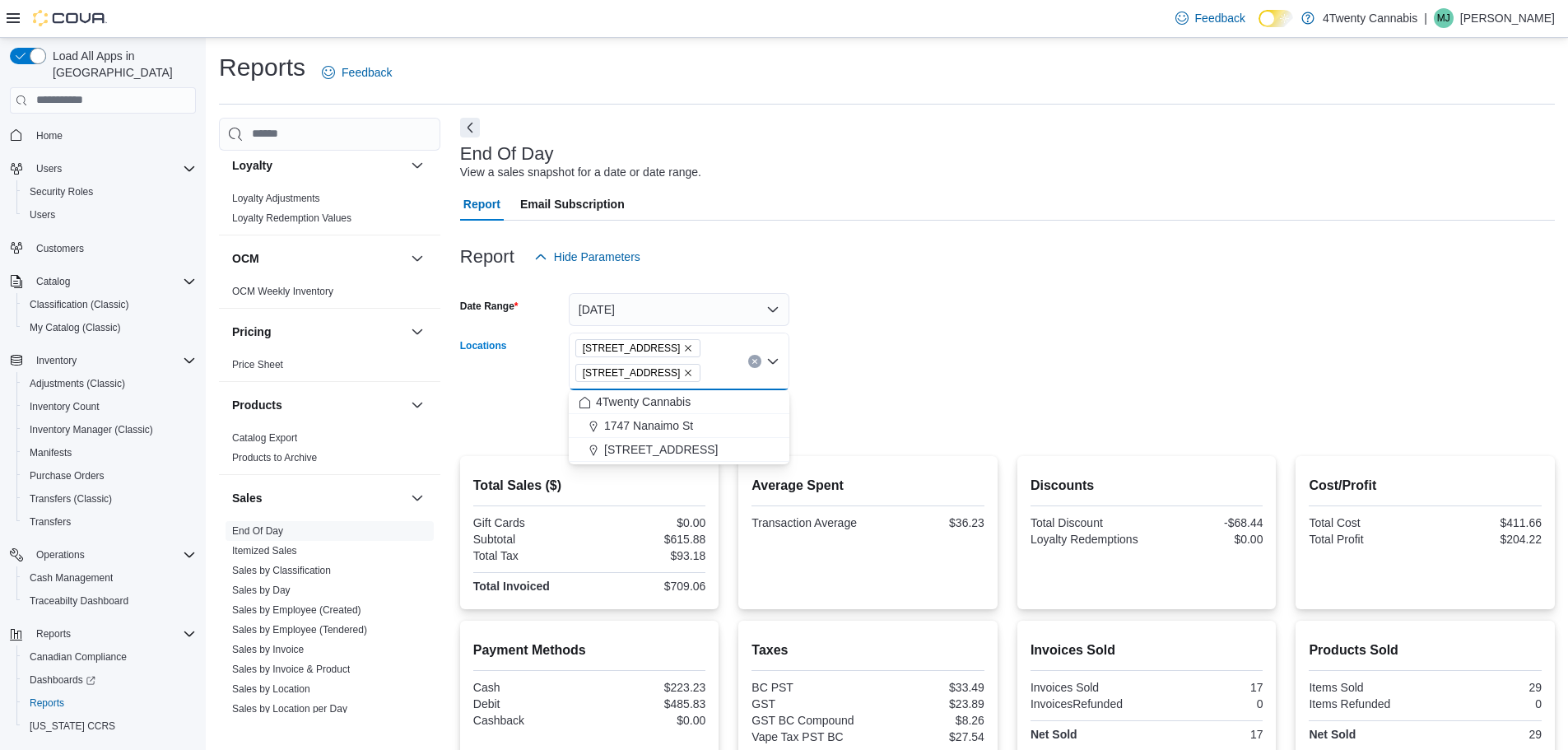
click at [686, 347] on icon "Remove 2426 200 Street from selection in this group" at bounding box center [689, 348] width 7 height 7
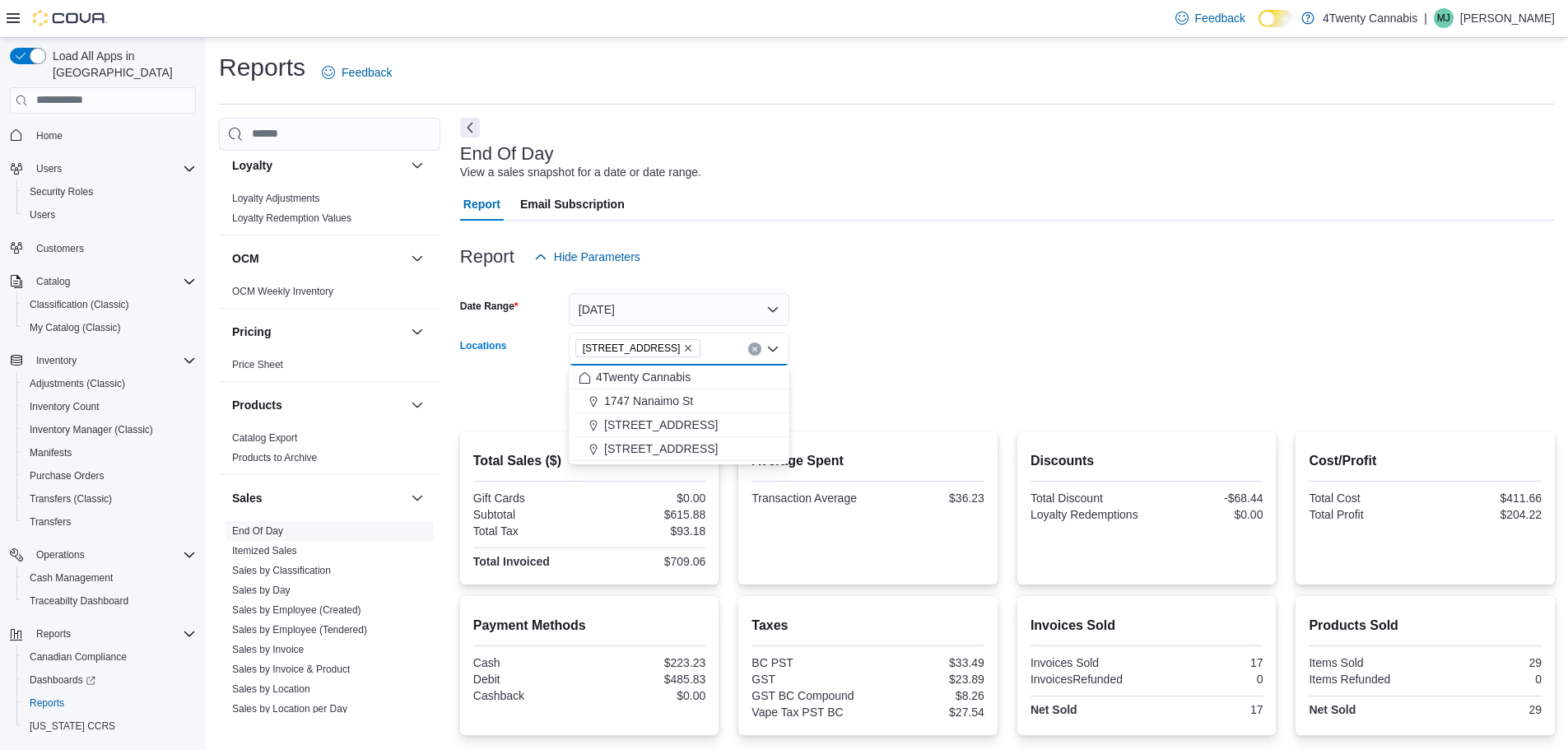
click at [869, 340] on form "Date Range [DATE] Locations [STREET_ADDRESS] Selected. [STREET_ADDRESS] Press B…" at bounding box center [1007, 343] width 1094 height 139
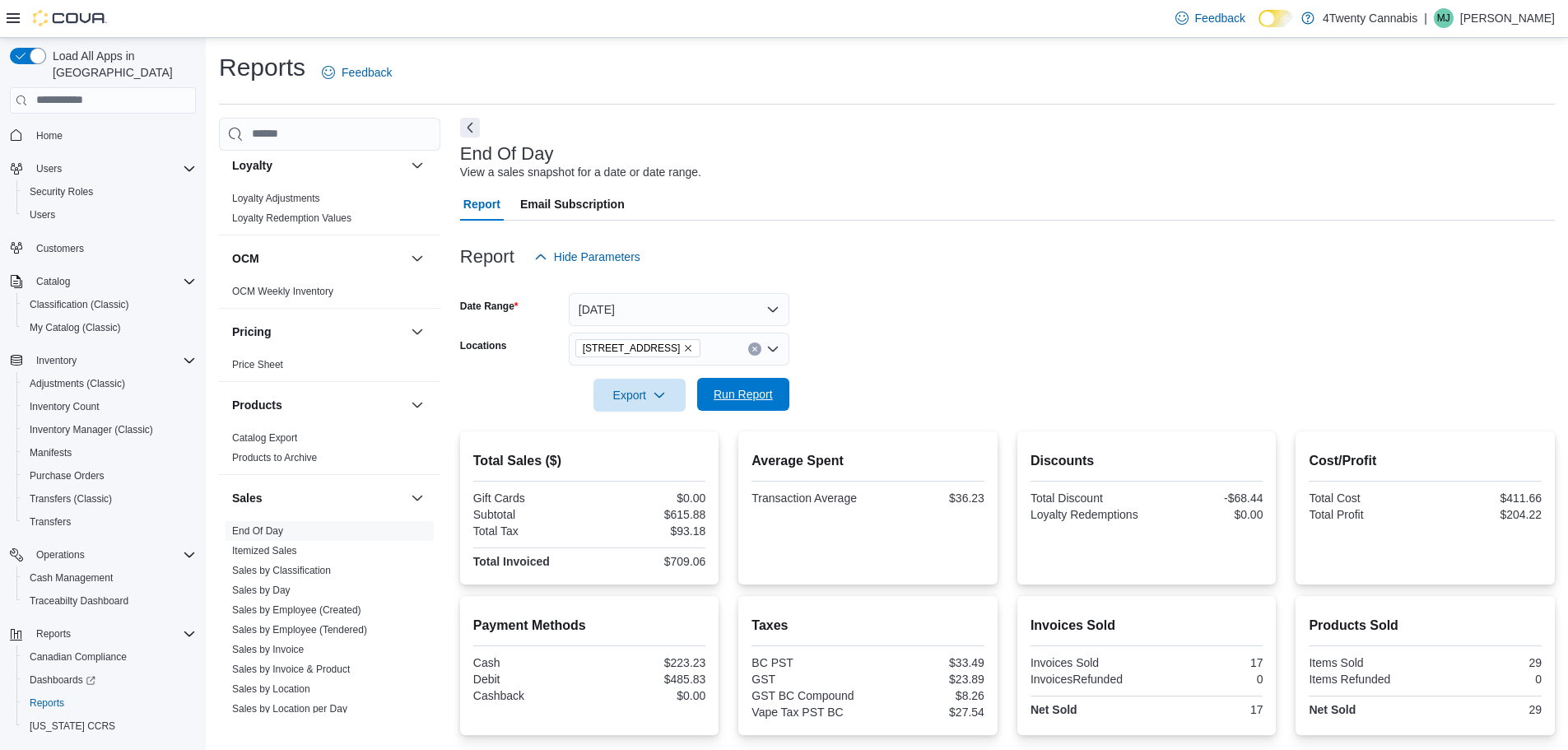
click at [734, 387] on span "Run Report" at bounding box center [743, 393] width 59 height 16
click at [765, 383] on span "Run Report" at bounding box center [743, 394] width 73 height 33
click at [778, 407] on span "Run Report" at bounding box center [743, 394] width 73 height 33
click at [690, 322] on button "[DATE]" at bounding box center [679, 310] width 221 height 33
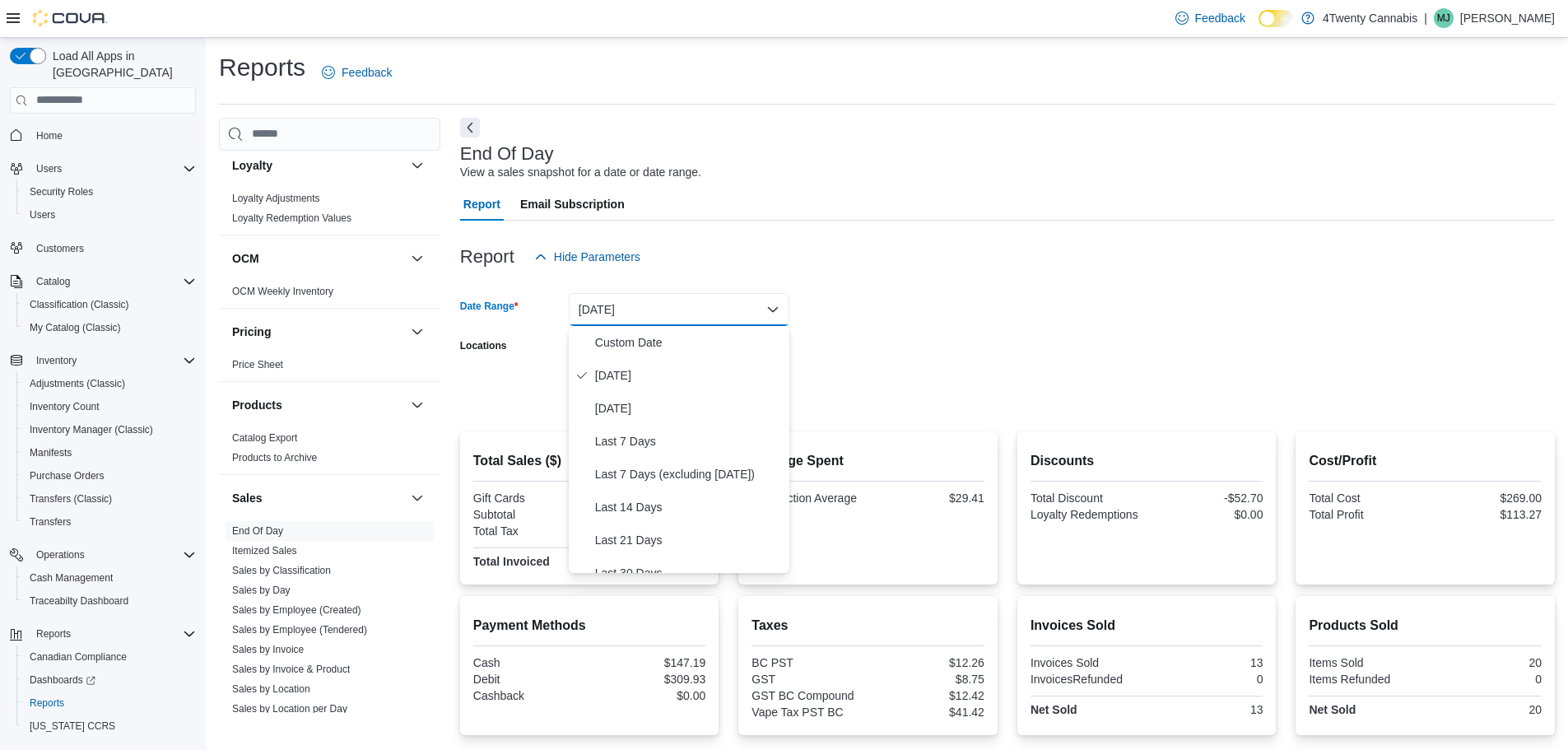
click at [930, 275] on div at bounding box center [1007, 283] width 1094 height 20
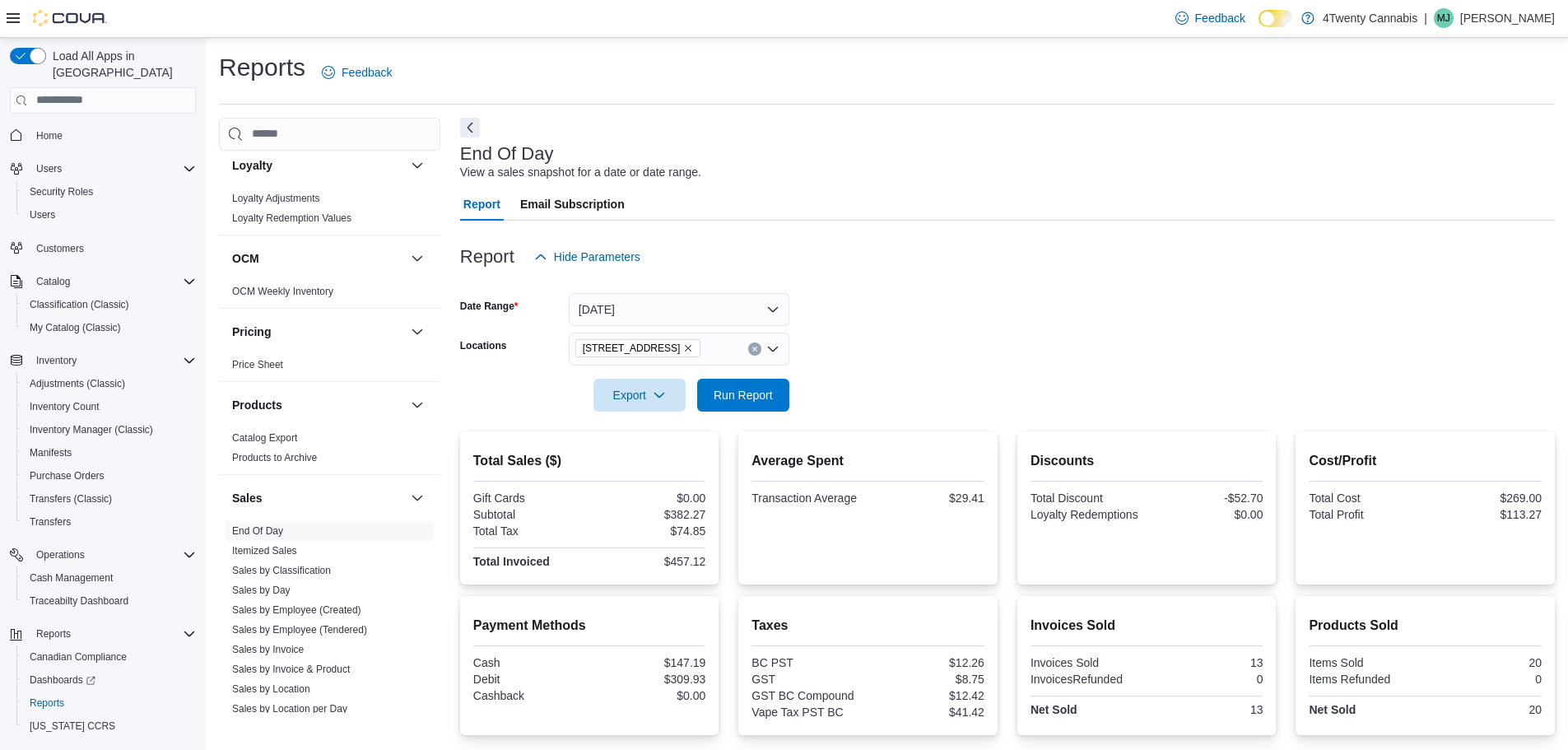
click at [756, 348] on icon "Clear input" at bounding box center [754, 348] width 4 height 4
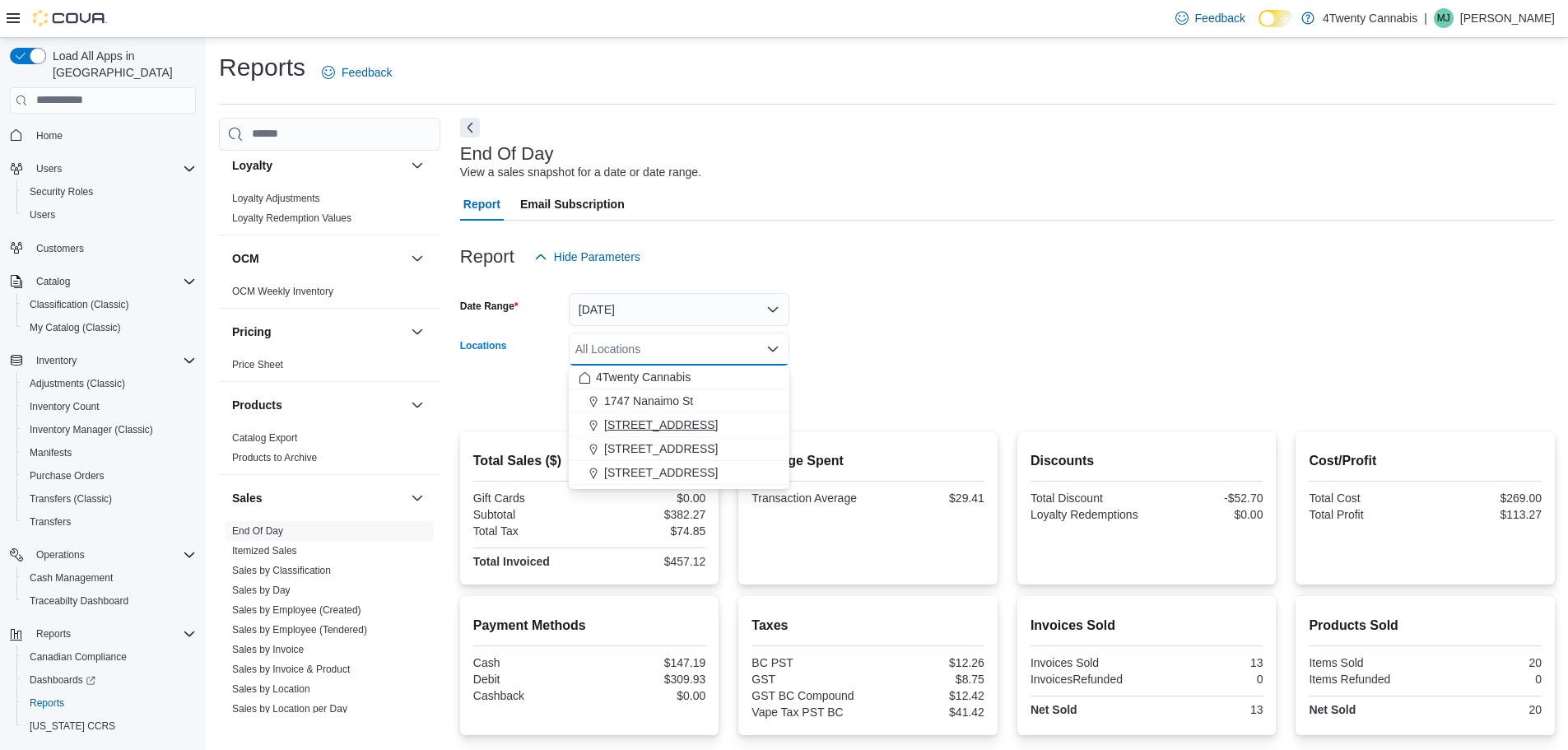
click at [645, 422] on span "[STREET_ADDRESS]" at bounding box center [660, 424] width 114 height 16
click at [852, 371] on div at bounding box center [1007, 371] width 1094 height 13
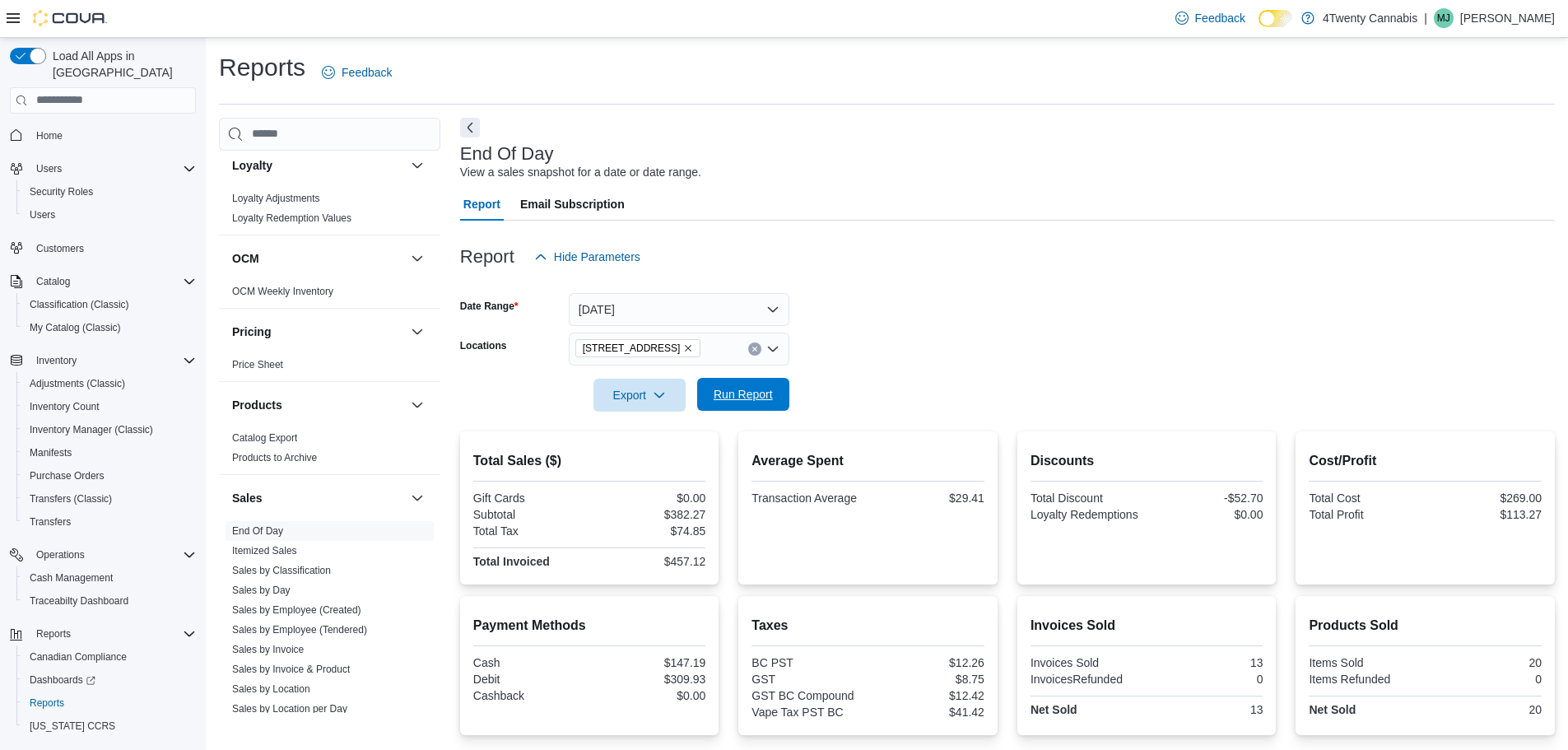
click at [774, 398] on span "Run Report" at bounding box center [743, 394] width 73 height 33
